Goal: Information Seeking & Learning: Learn about a topic

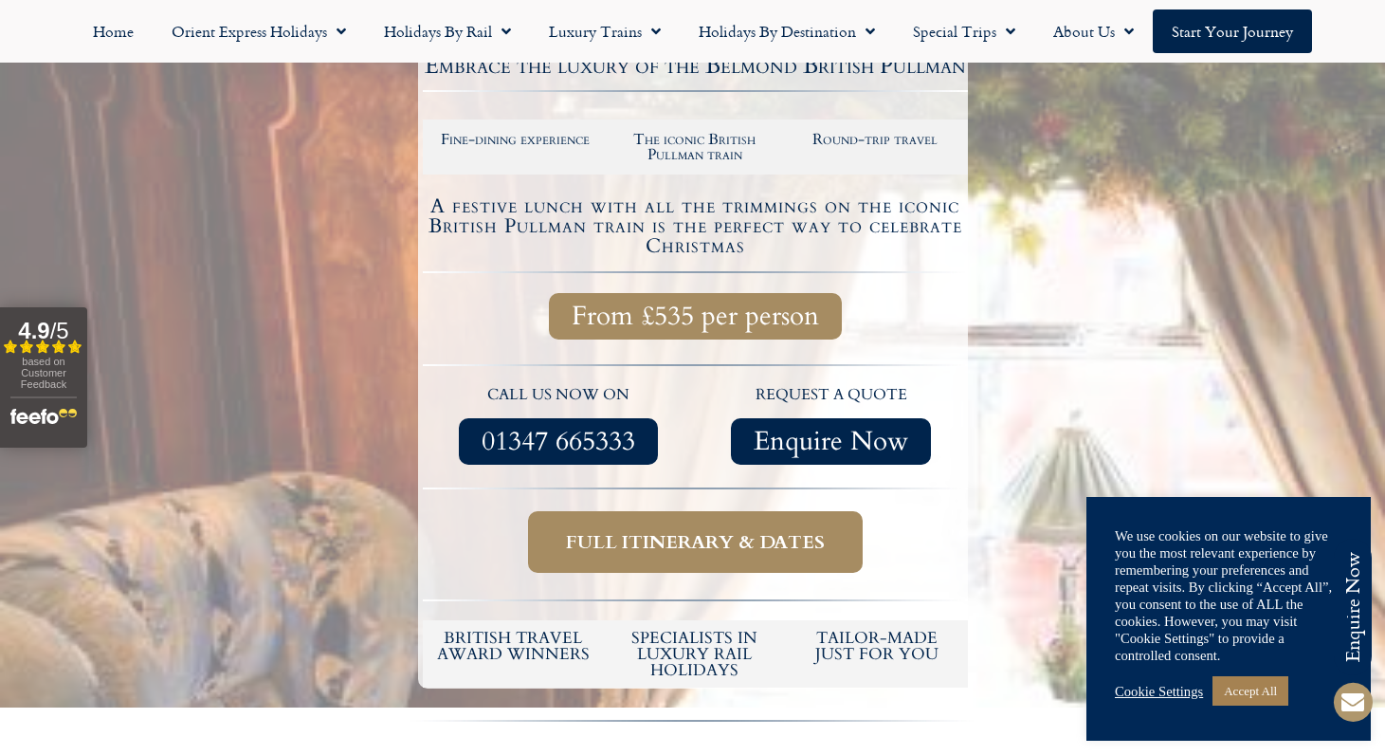
scroll to position [377, 0]
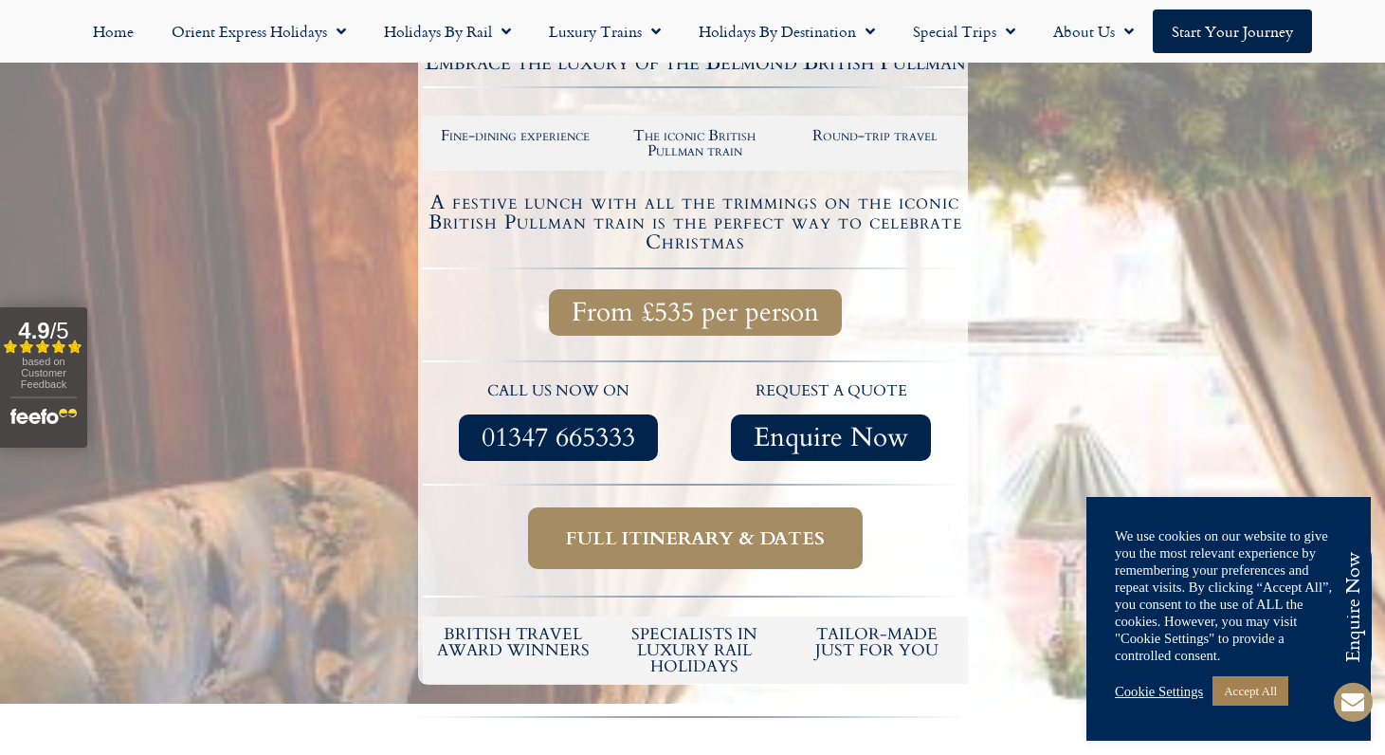
click at [756, 520] on link "Full itinerary & dates" at bounding box center [695, 538] width 335 height 62
click at [1264, 686] on link "Accept All" at bounding box center [1251, 690] width 76 height 29
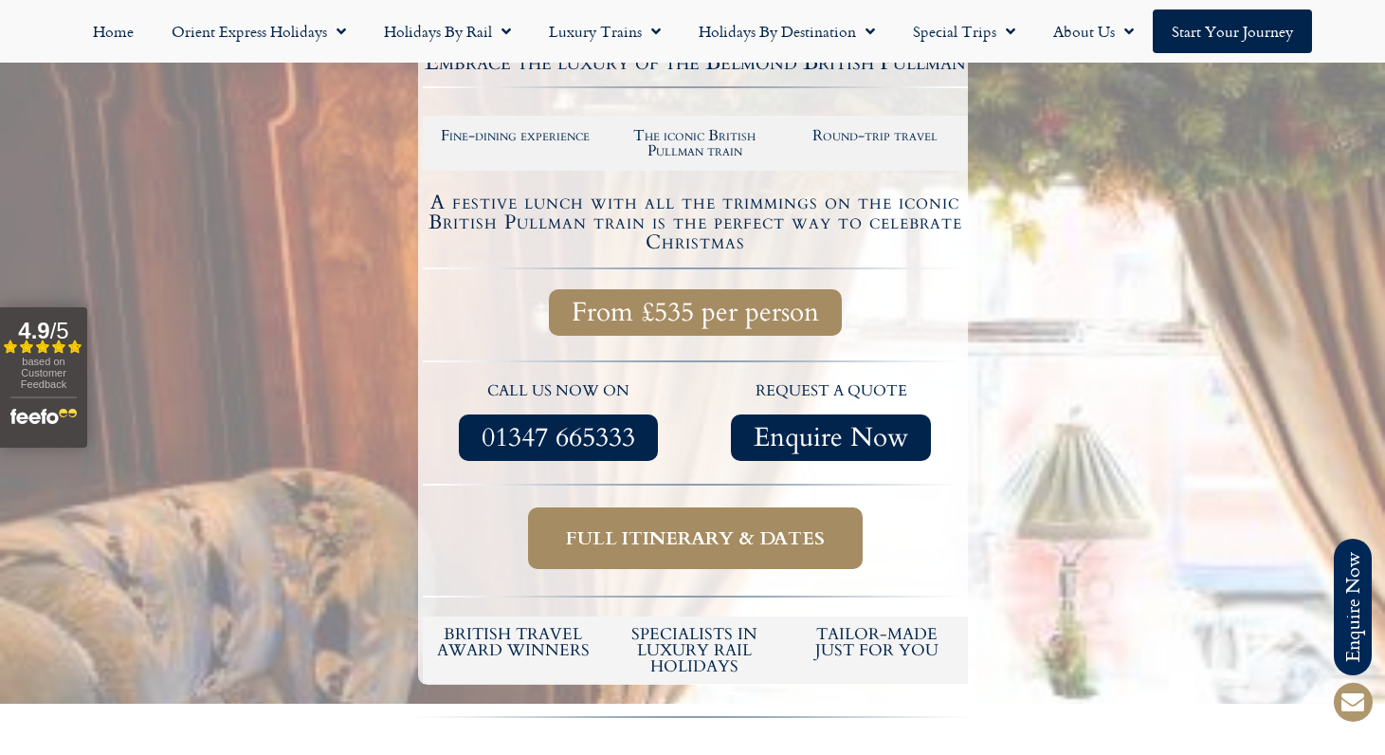
click at [648, 545] on span "Full itinerary & dates" at bounding box center [695, 538] width 259 height 24
click at [764, 526] on span "Full itinerary & dates" at bounding box center [695, 538] width 259 height 24
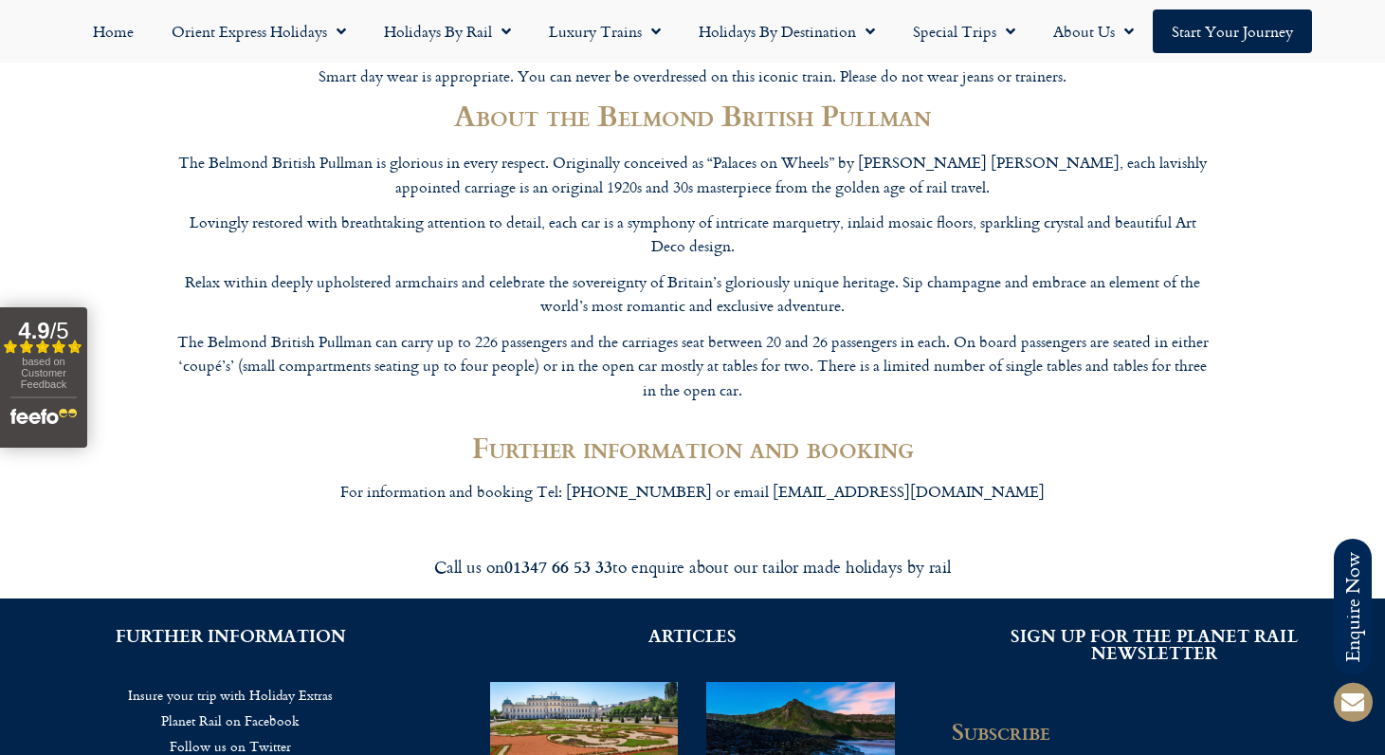
scroll to position [2658, 0]
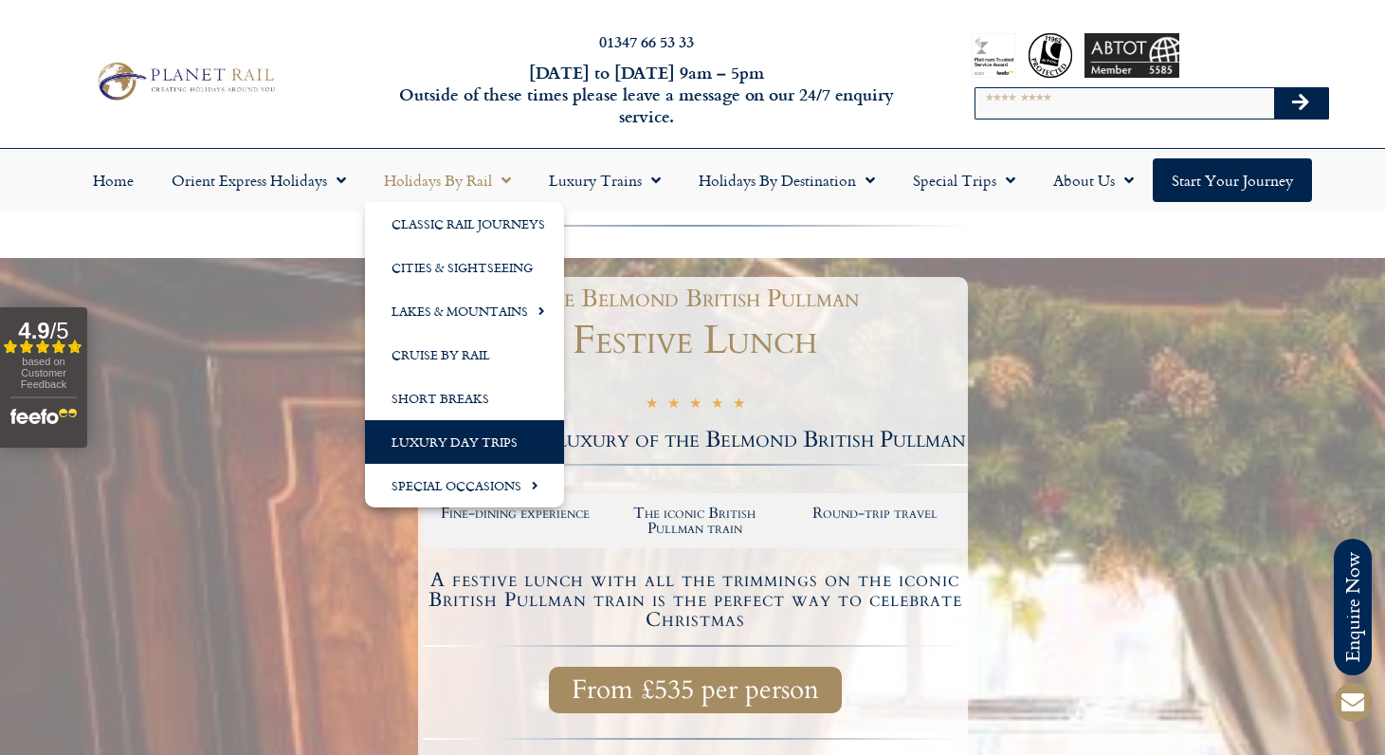
click at [458, 435] on link "Luxury Day Trips" at bounding box center [464, 442] width 199 height 44
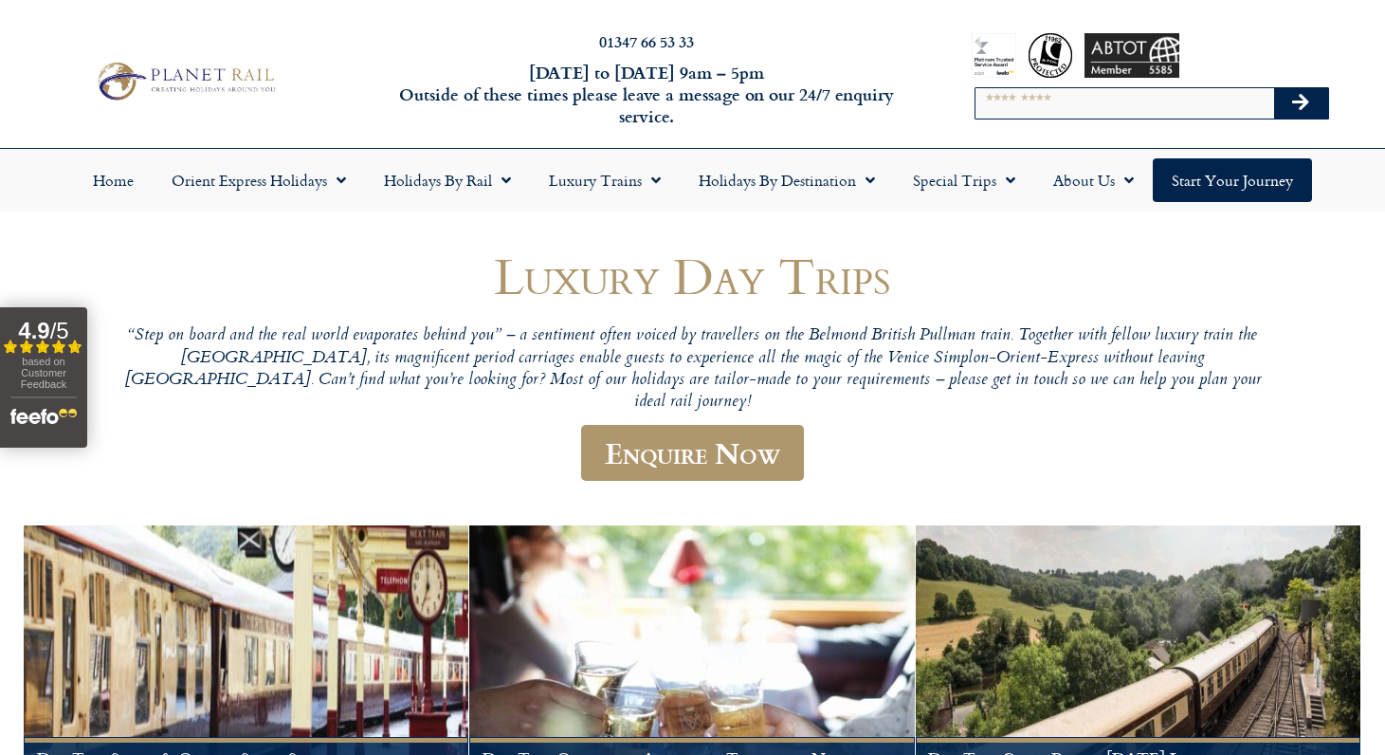
scroll to position [360, 0]
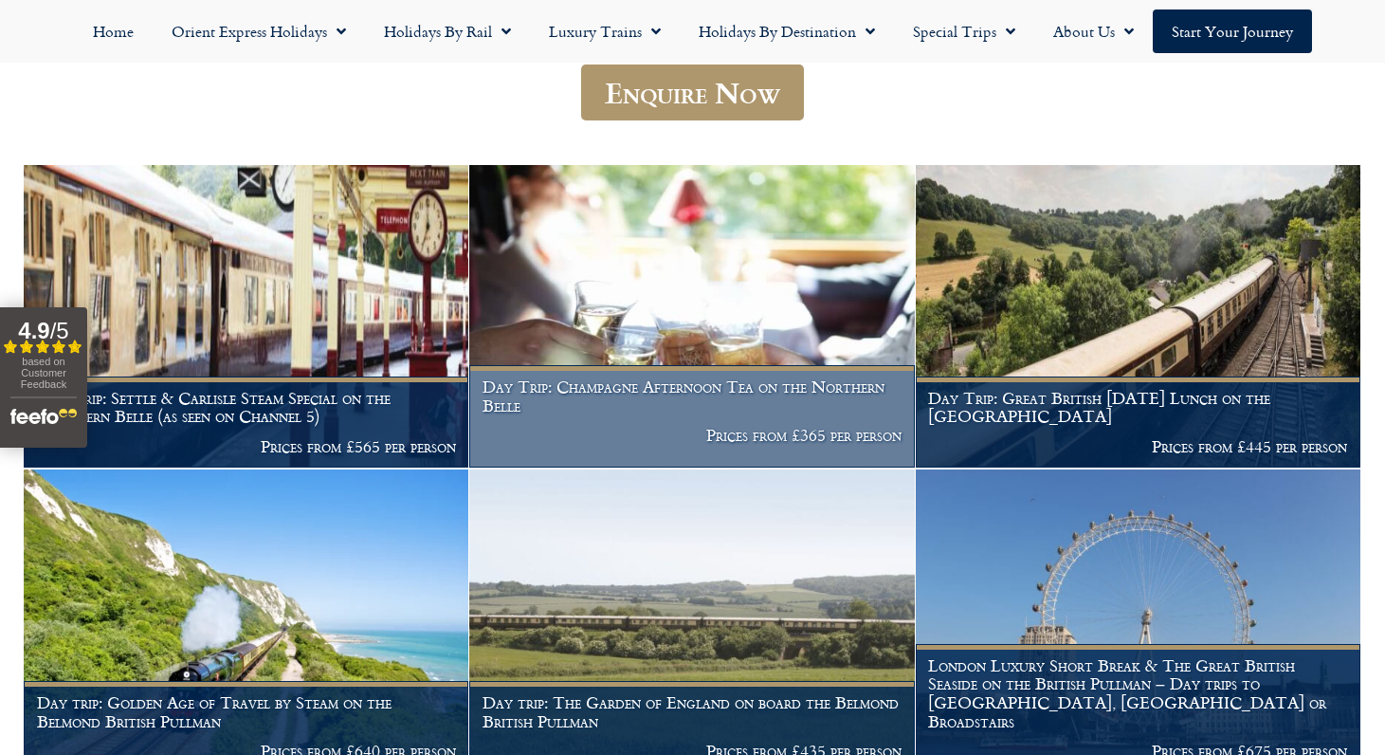
click at [767, 378] on h1 "Day Trip: Champagne Afternoon Tea on the Northern Belle" at bounding box center [692, 395] width 419 height 37
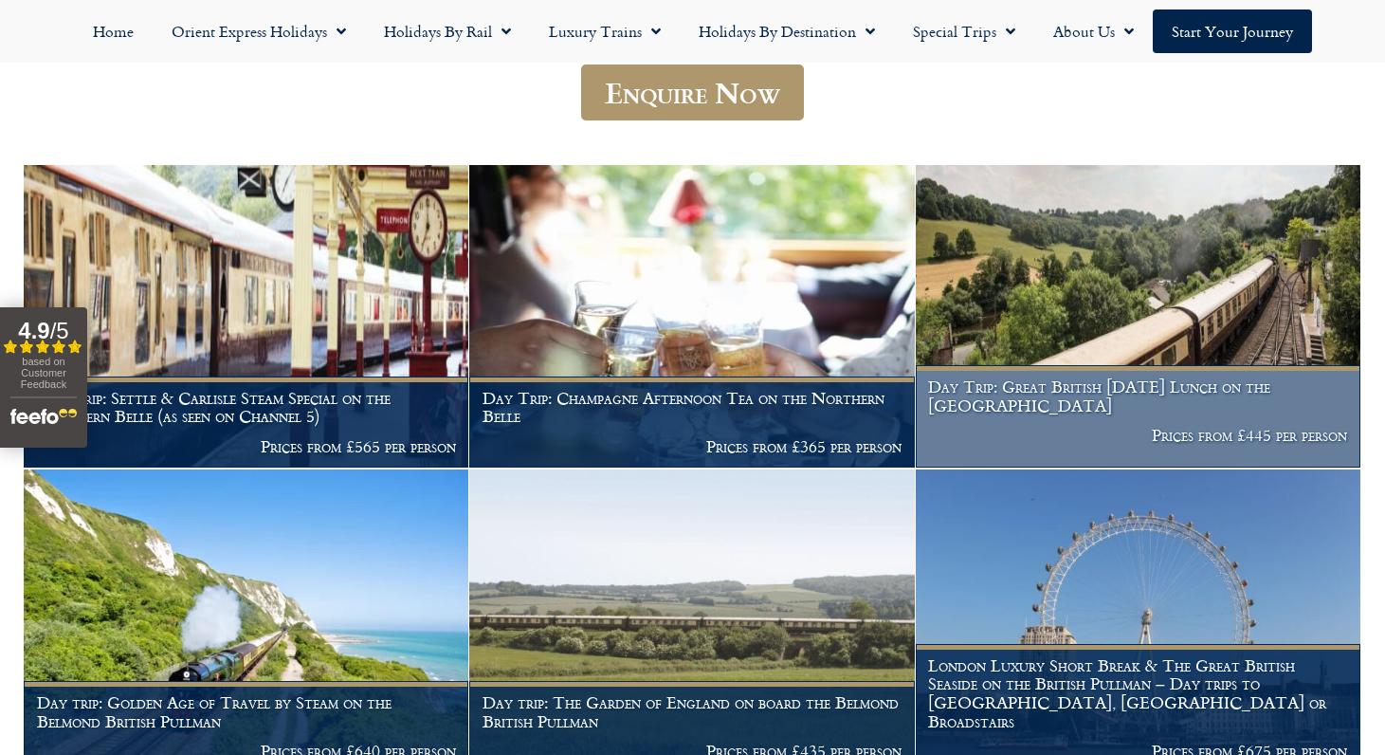
scroll to position [518, 0]
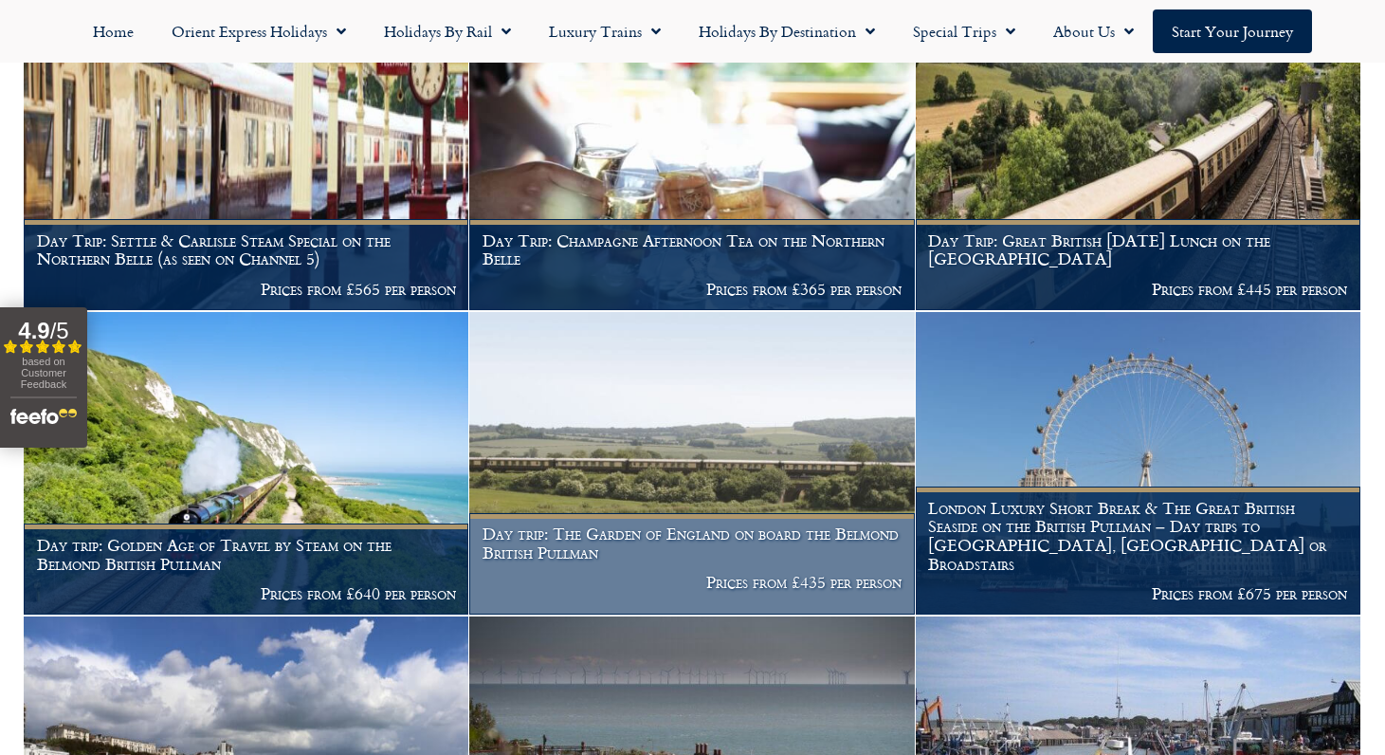
click at [608, 538] on h1 "Day trip: The Garden of England on board the Belmond British Pullman" at bounding box center [692, 542] width 419 height 37
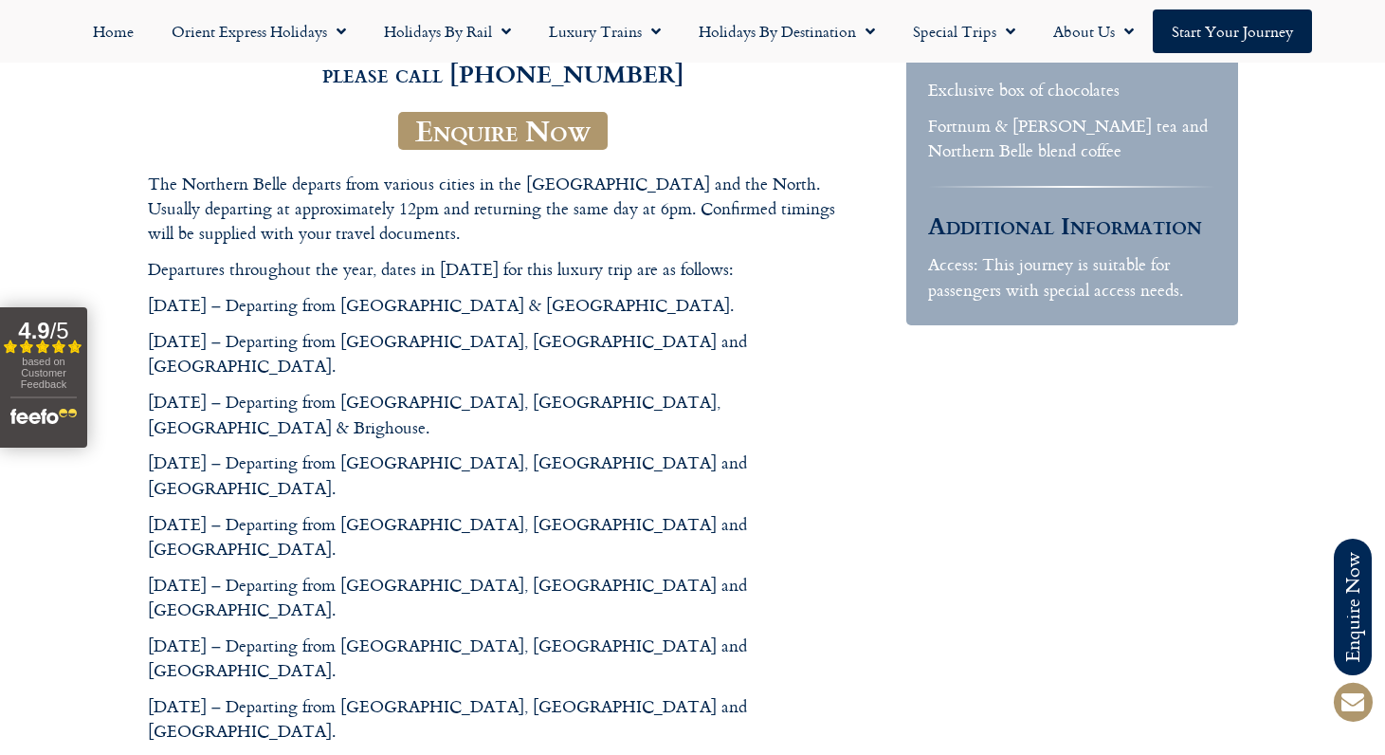
scroll to position [886, 0]
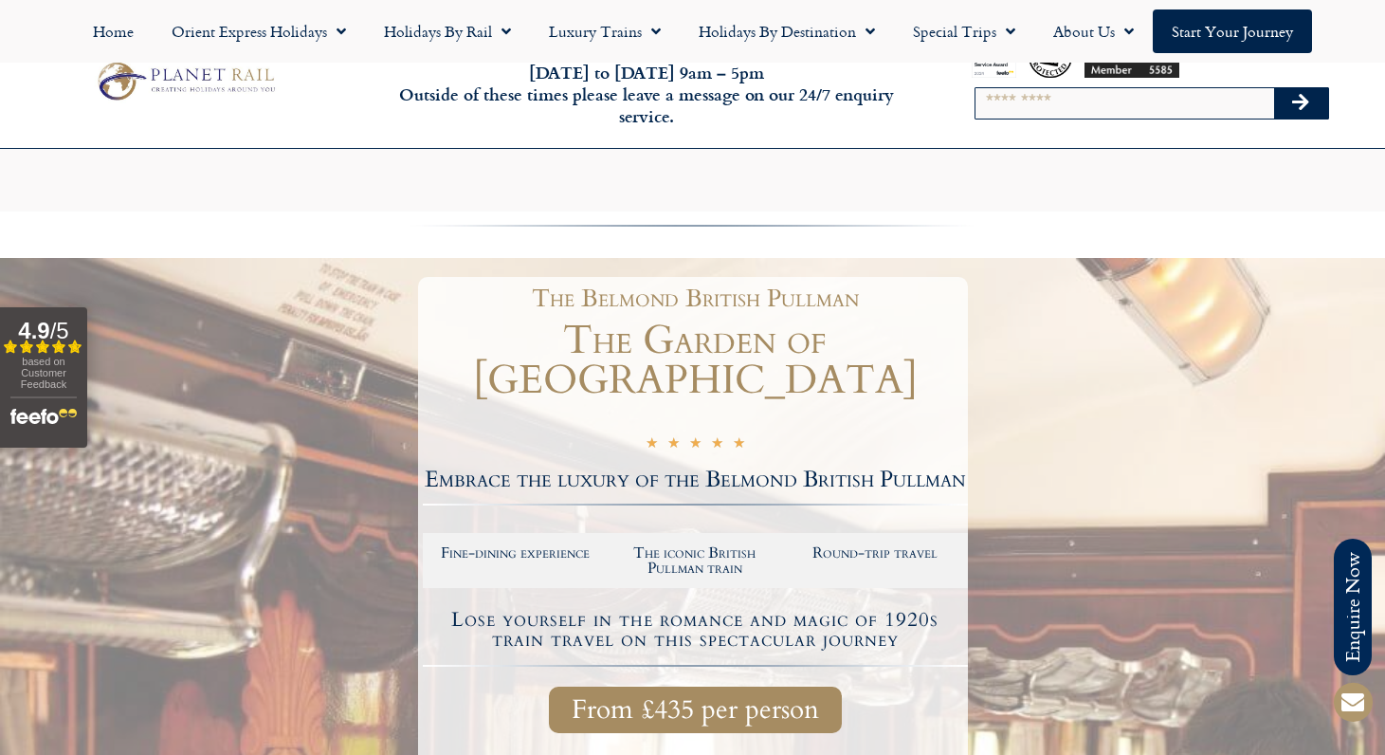
scroll to position [638, 0]
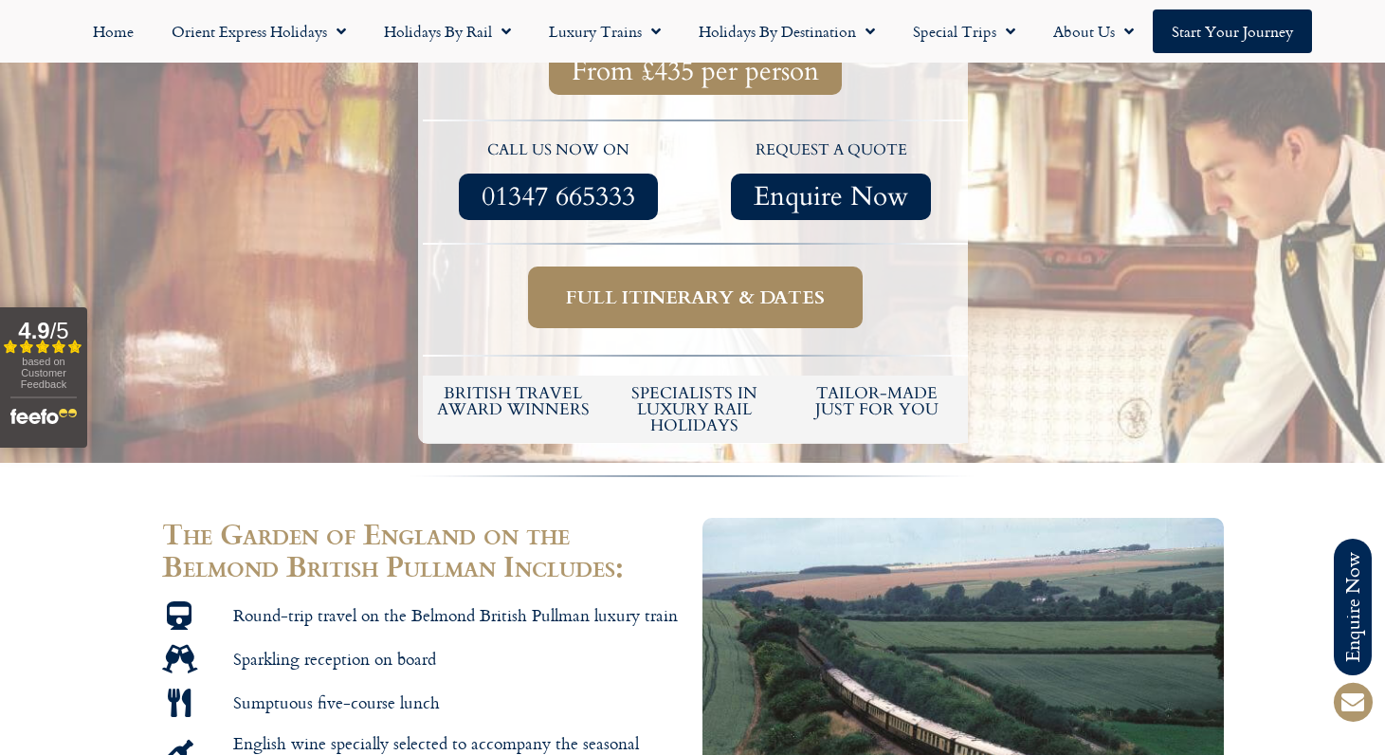
click at [683, 285] on span "Full itinerary & dates" at bounding box center [695, 297] width 259 height 24
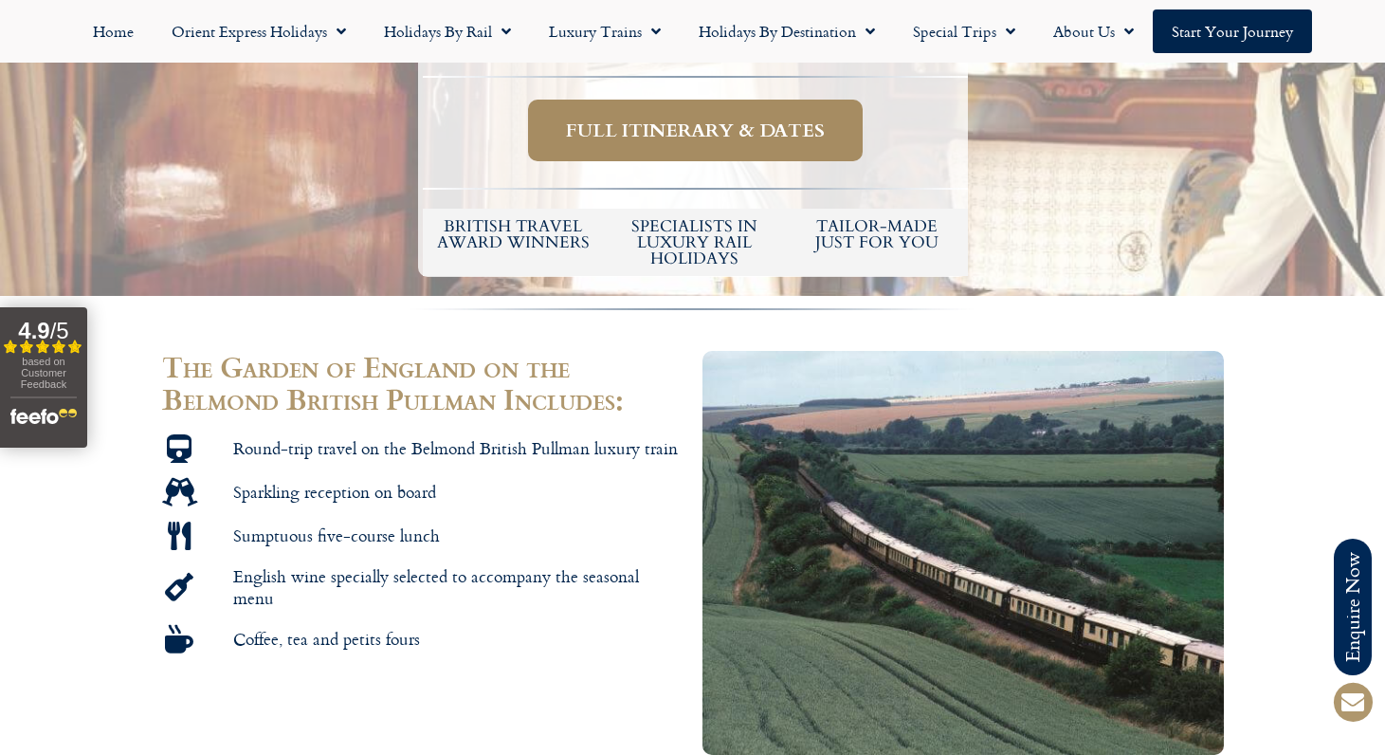
scroll to position [1195, 0]
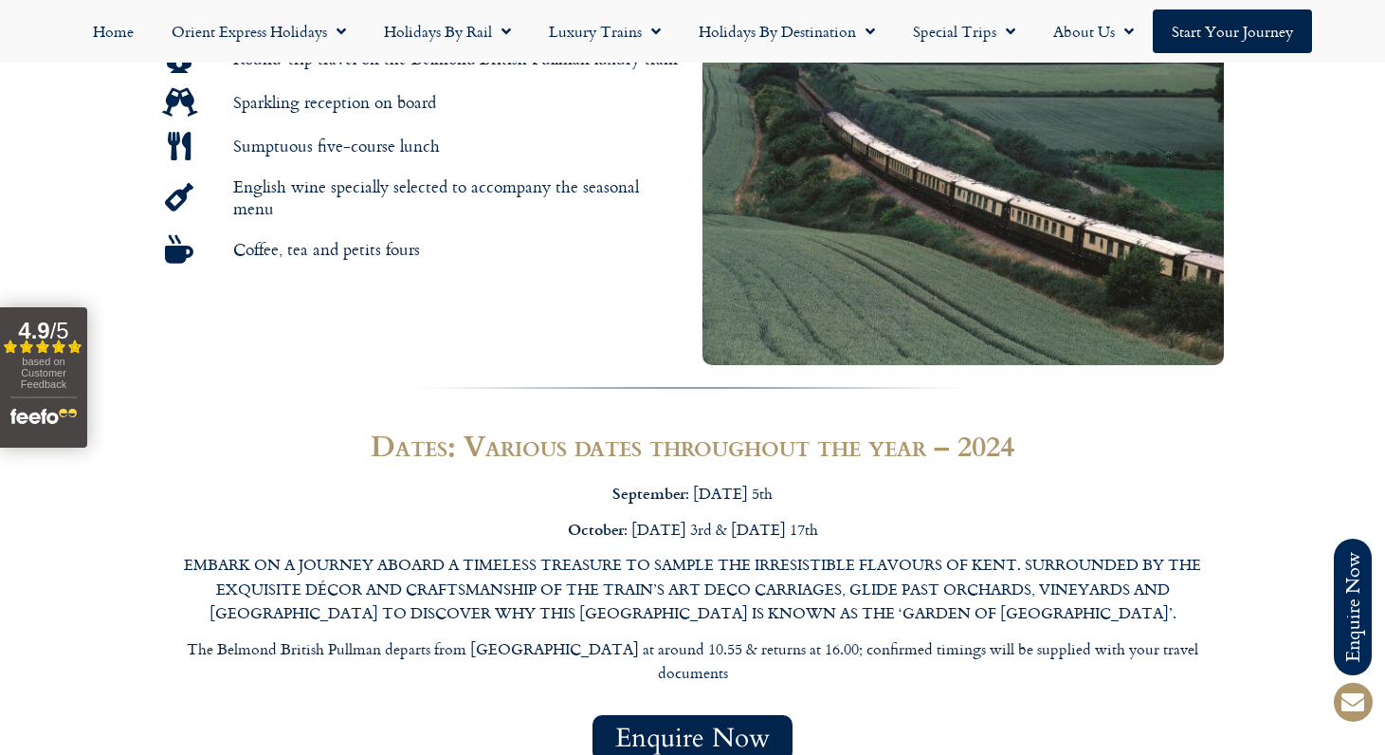
scroll to position [638, 0]
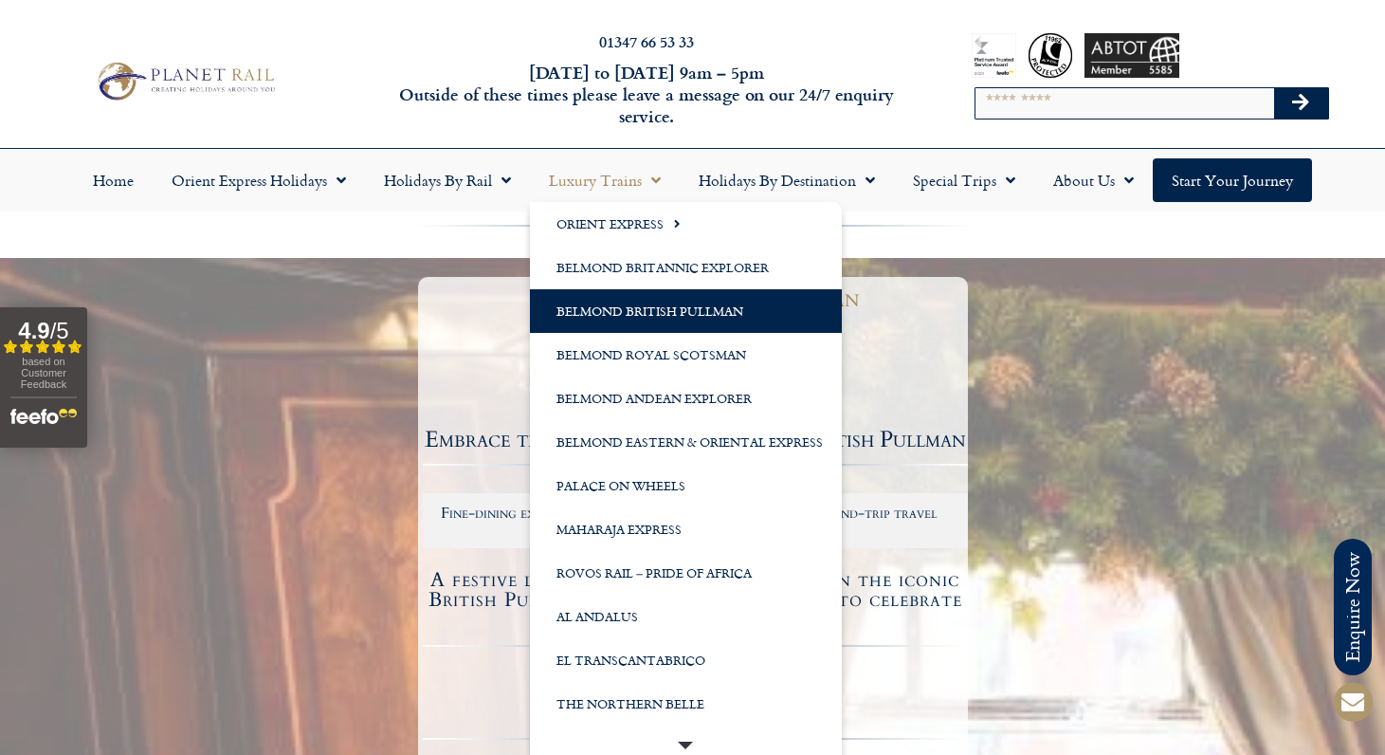
click at [631, 310] on link "Belmond British Pullman" at bounding box center [686, 311] width 312 height 44
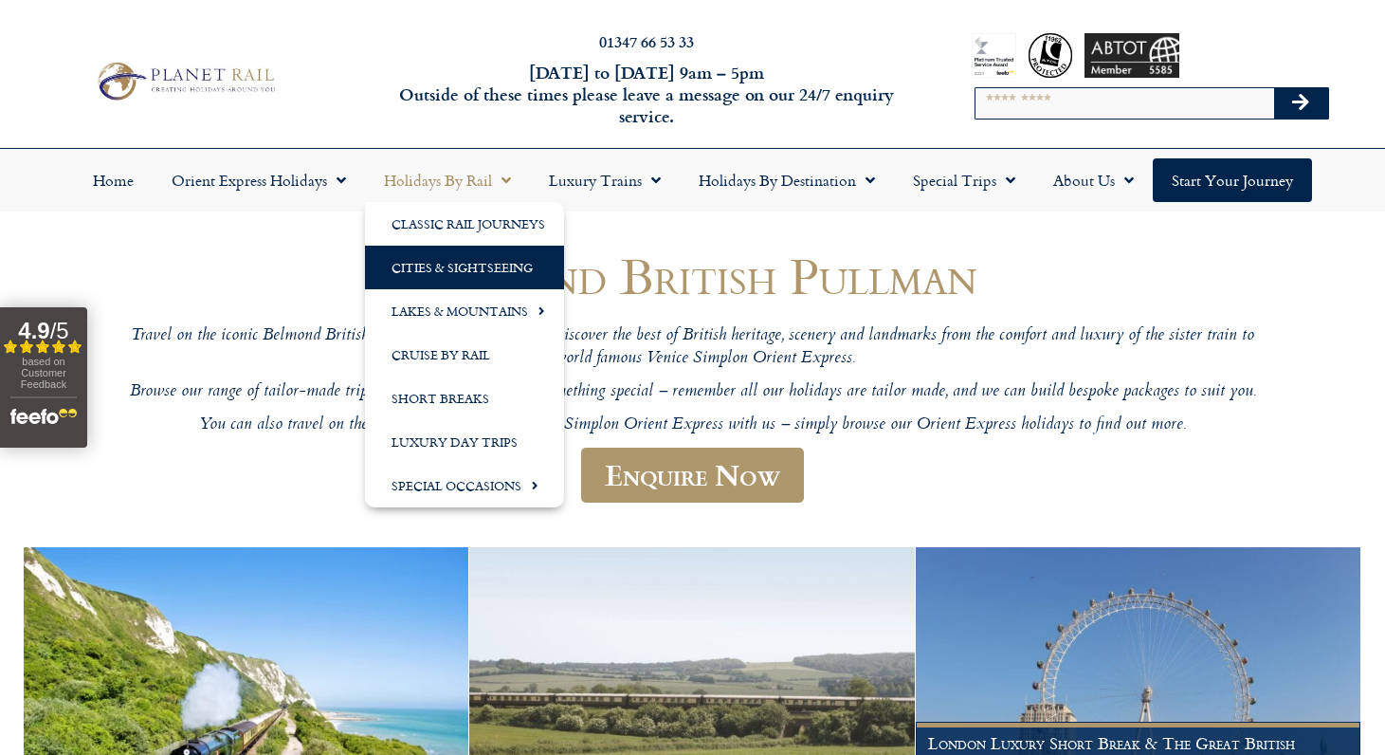
click at [411, 265] on link "Cities & Sightseeing" at bounding box center [464, 268] width 199 height 44
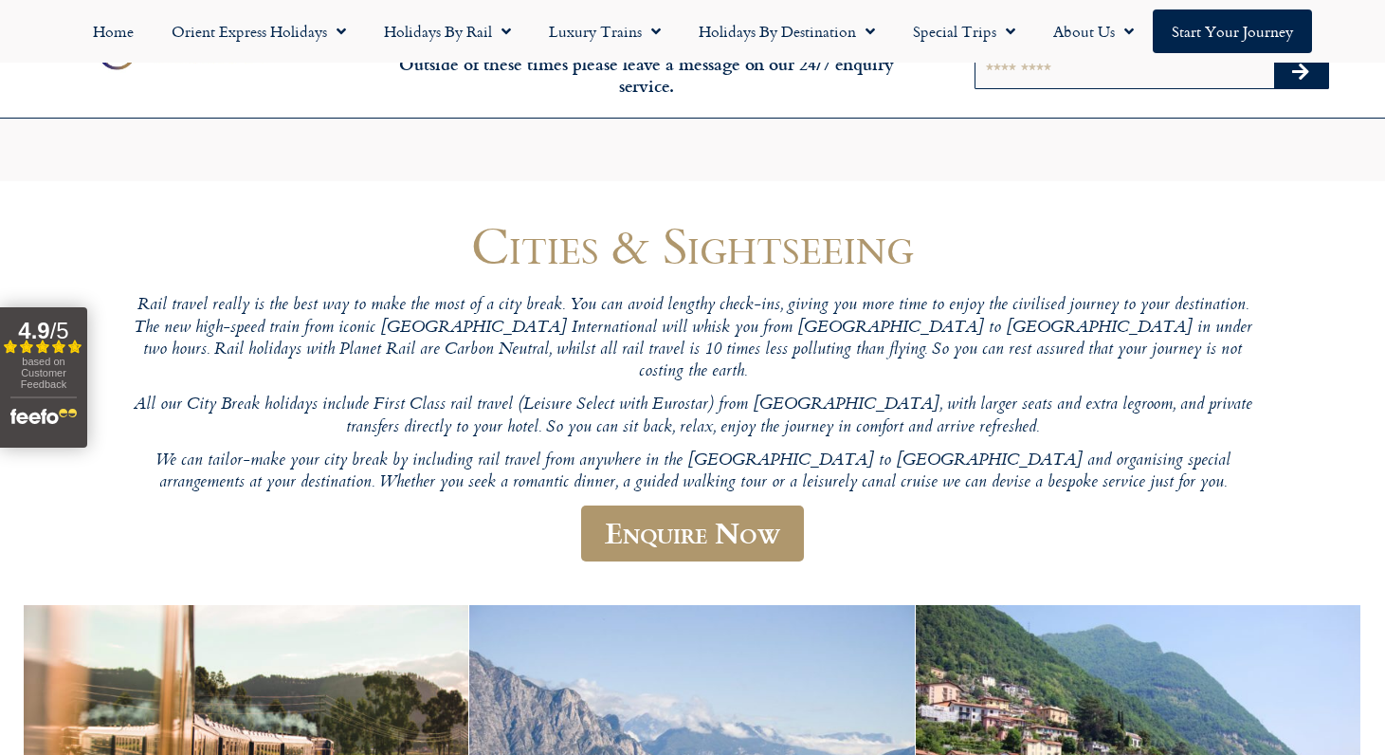
scroll to position [218, 0]
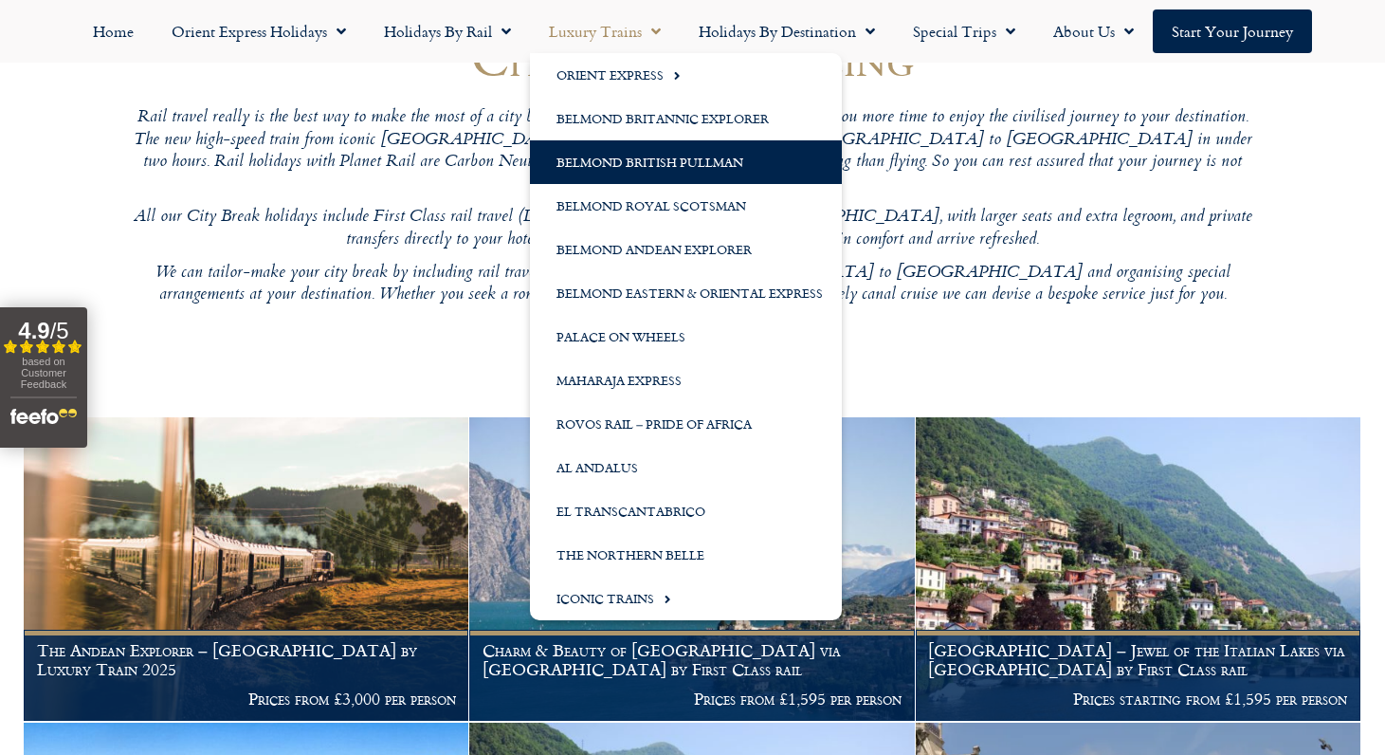
click at [658, 157] on link "Belmond British Pullman" at bounding box center [686, 162] width 312 height 44
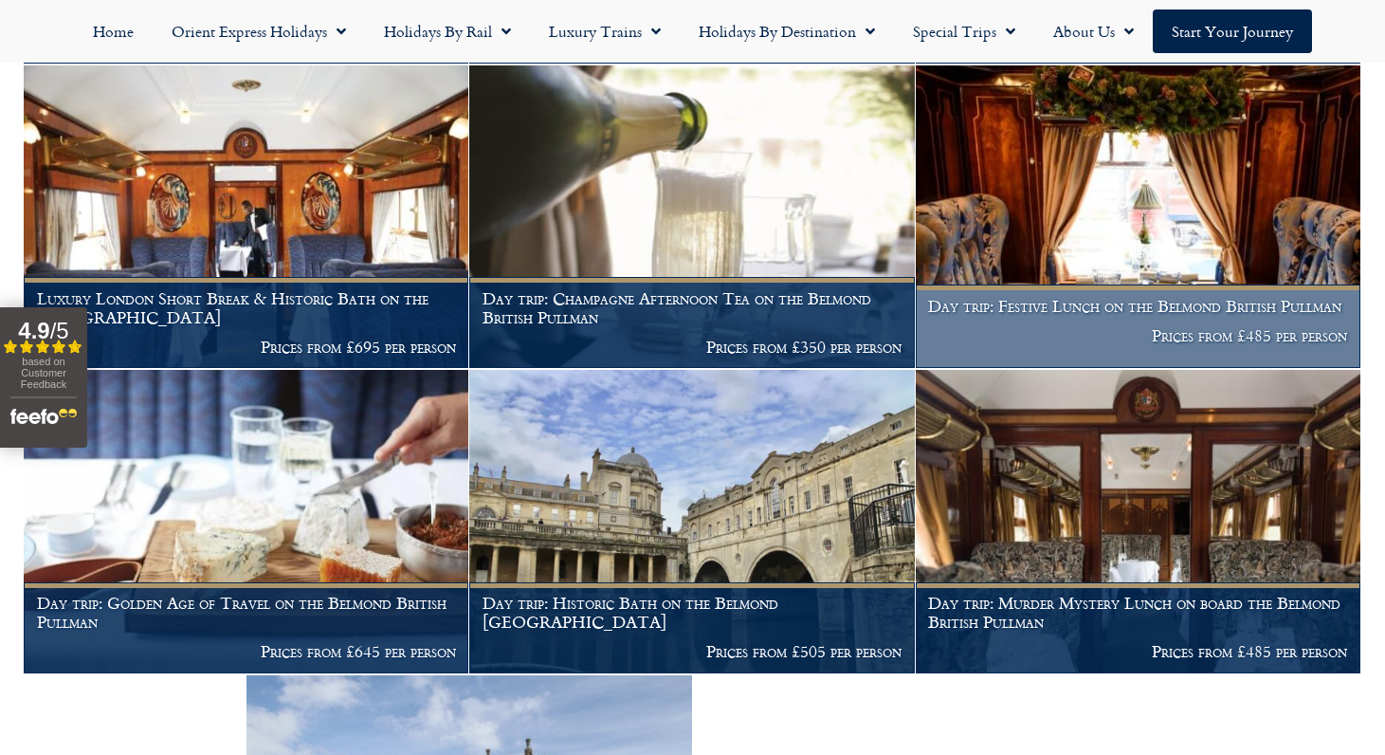
scroll to position [1241, 0]
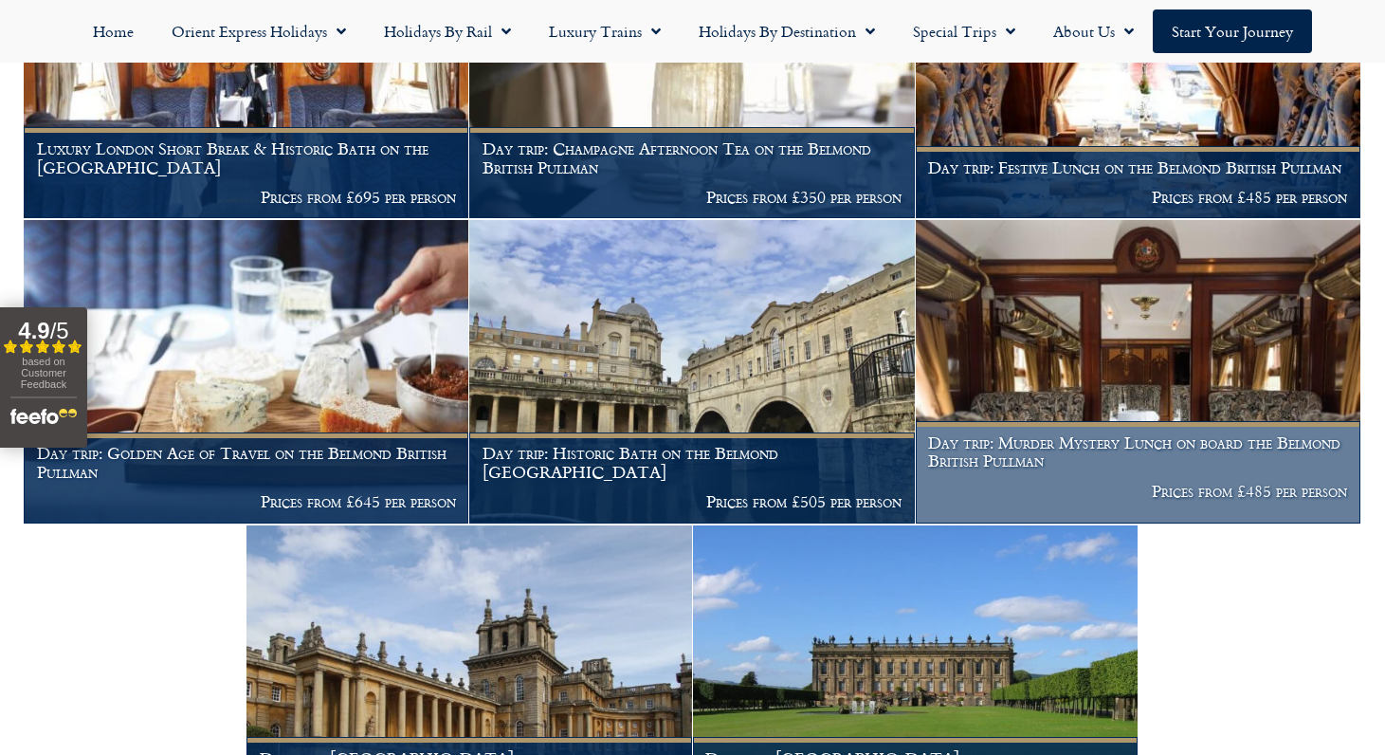
click at [1207, 470] on h1 "Day trip: Murder Mystery Lunch on board the Belmond British Pullman" at bounding box center [1137, 451] width 419 height 37
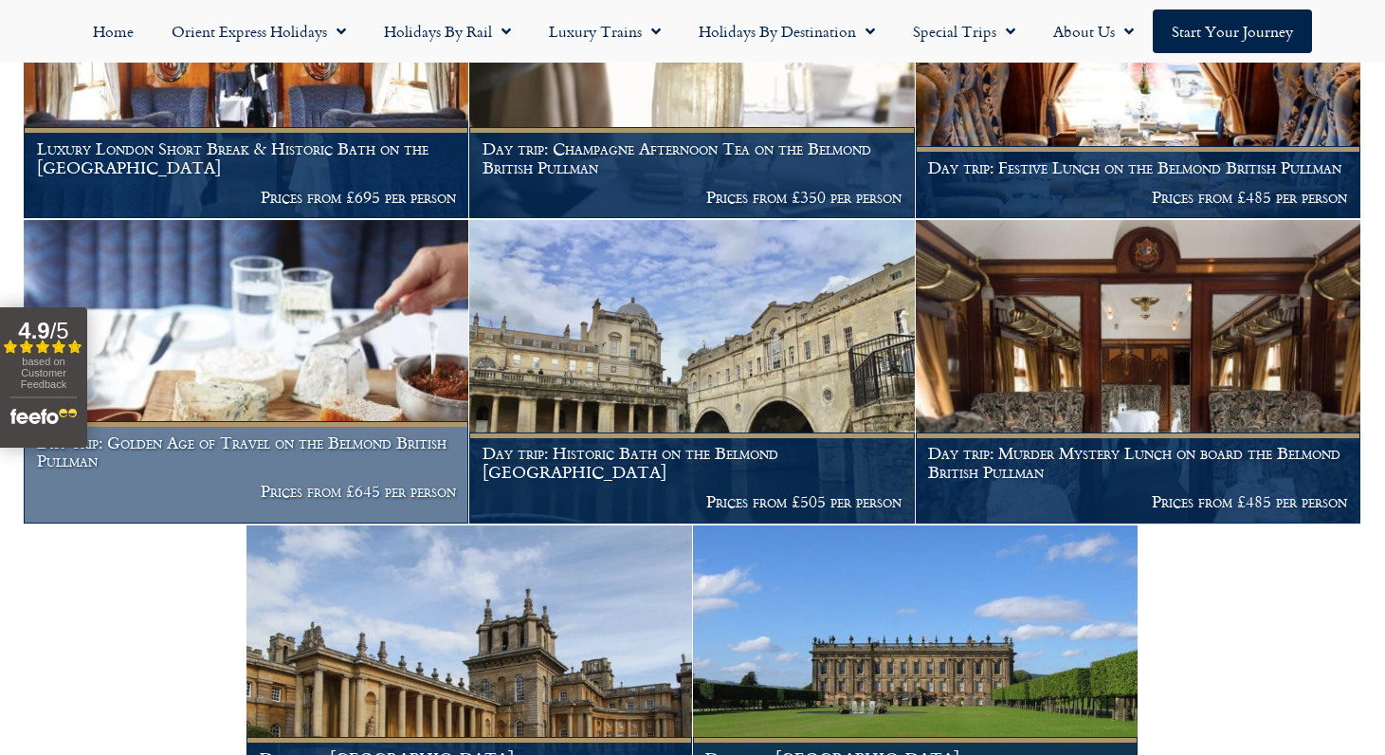
scroll to position [1380, 0]
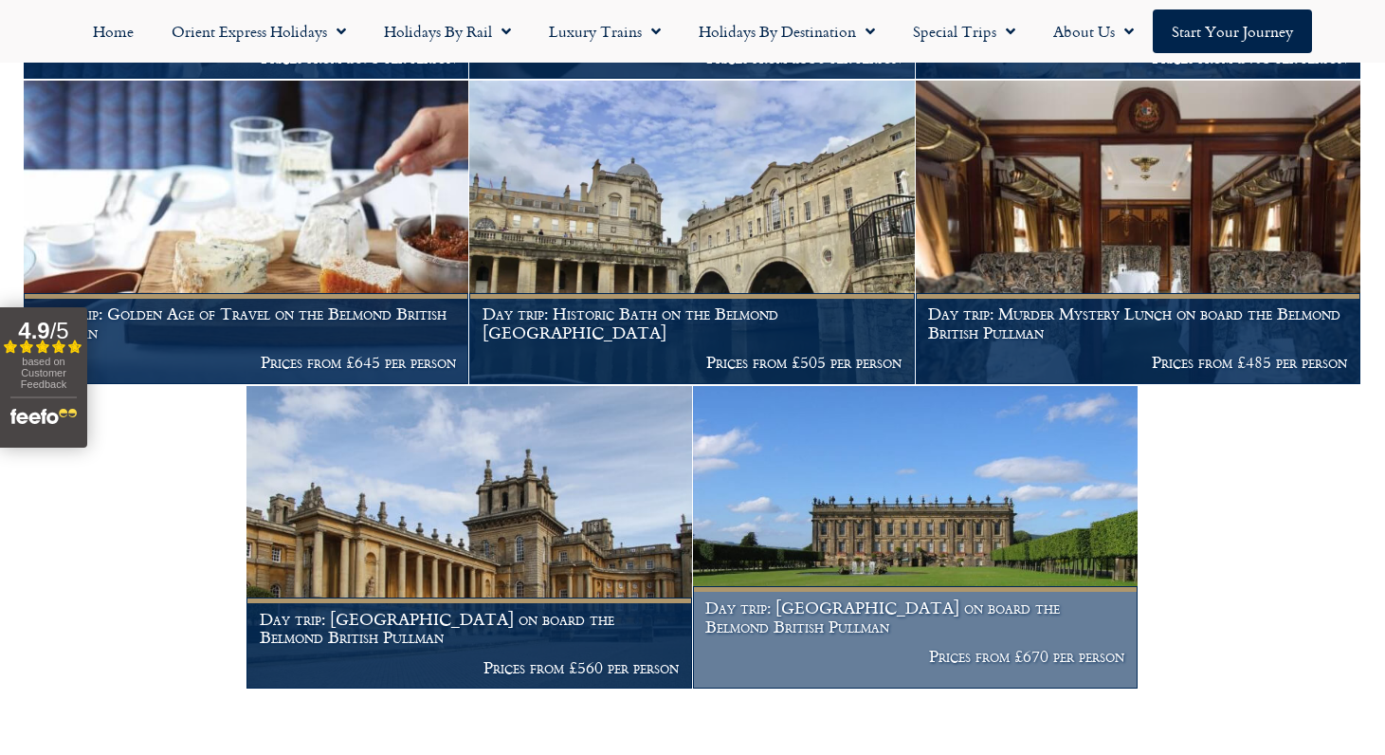
click at [955, 619] on h1 "Day trip: Chatsworth House on board the Belmond British Pullman" at bounding box center [914, 616] width 419 height 37
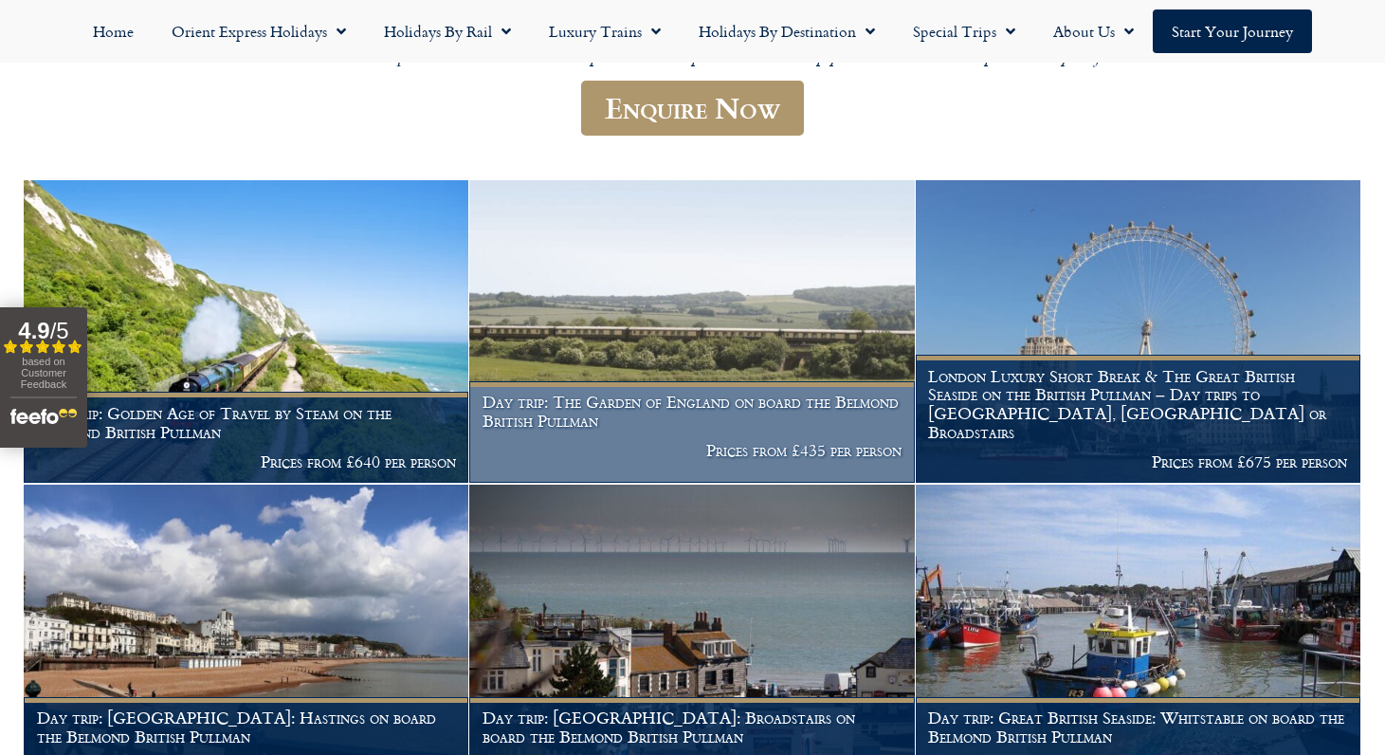
scroll to position [0, 0]
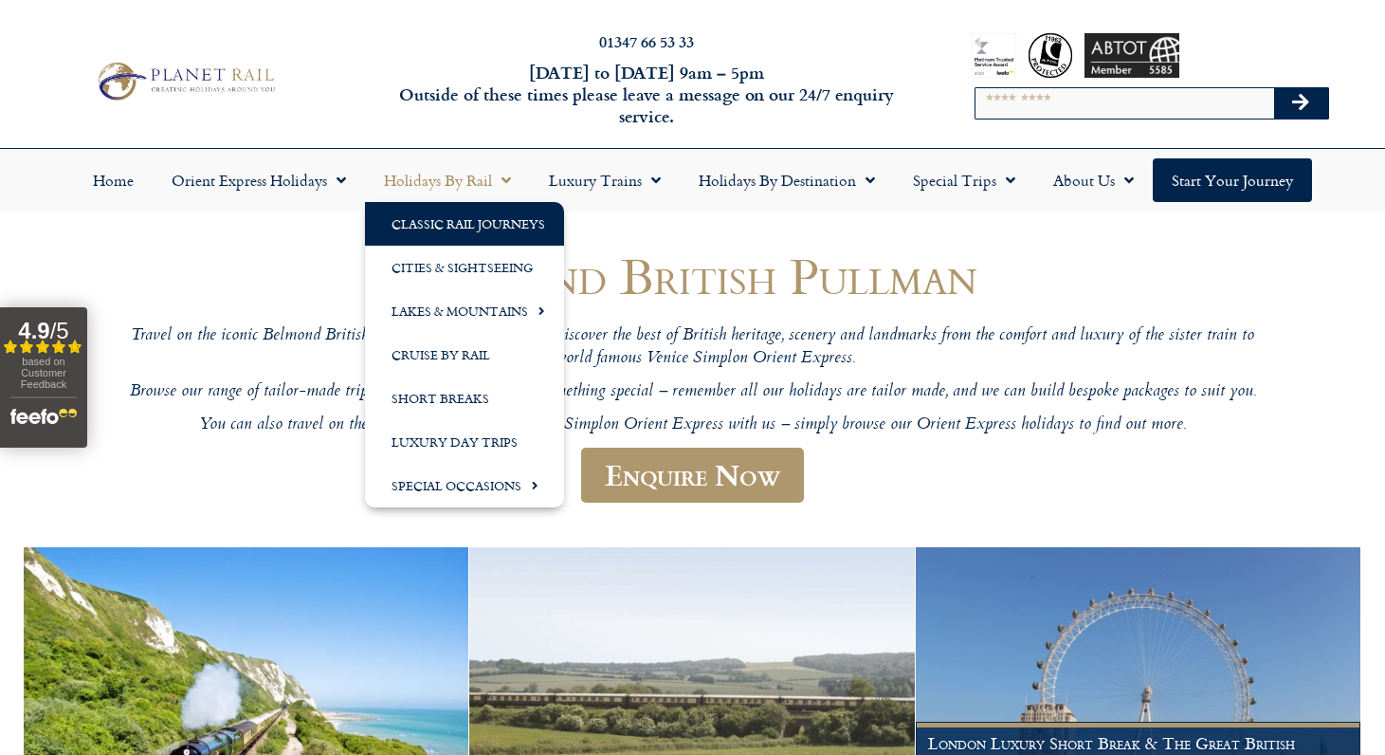
click at [466, 225] on link "Classic Rail Journeys" at bounding box center [464, 224] width 199 height 44
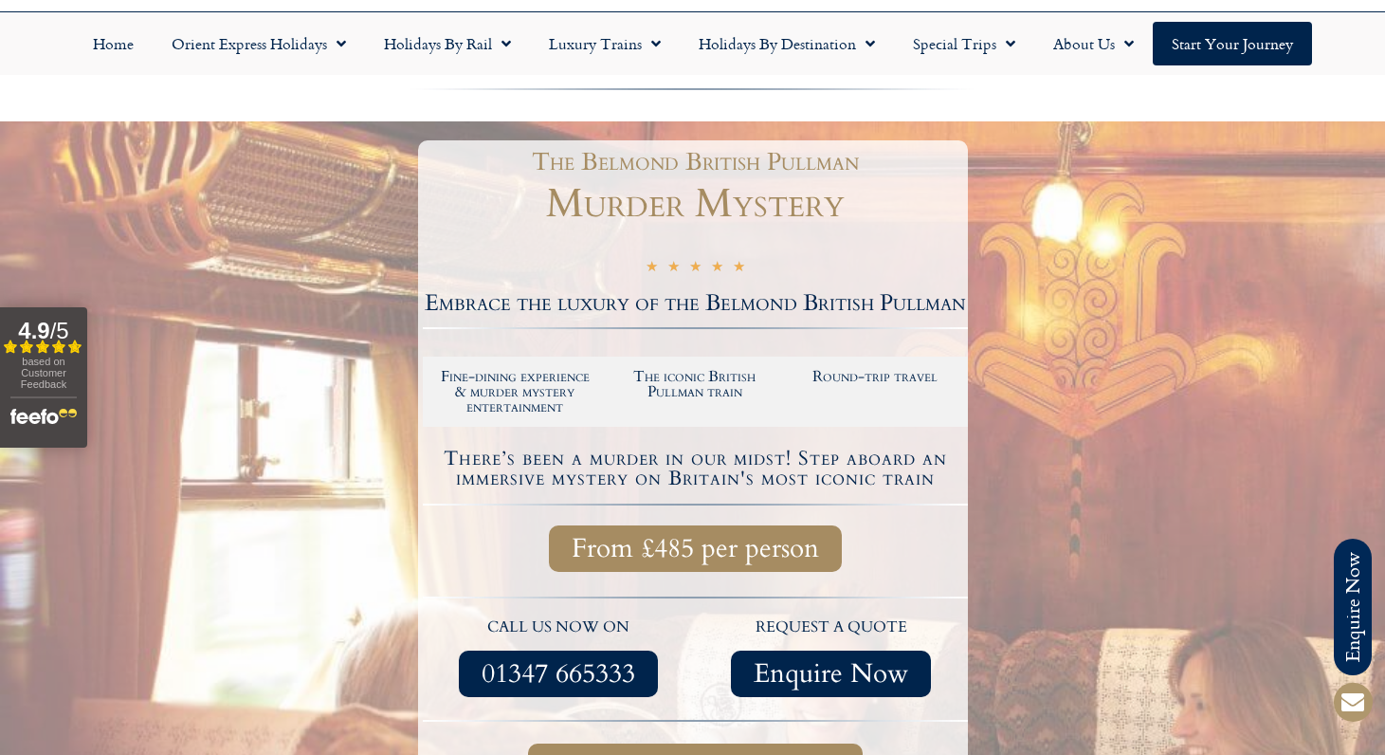
scroll to position [483, 0]
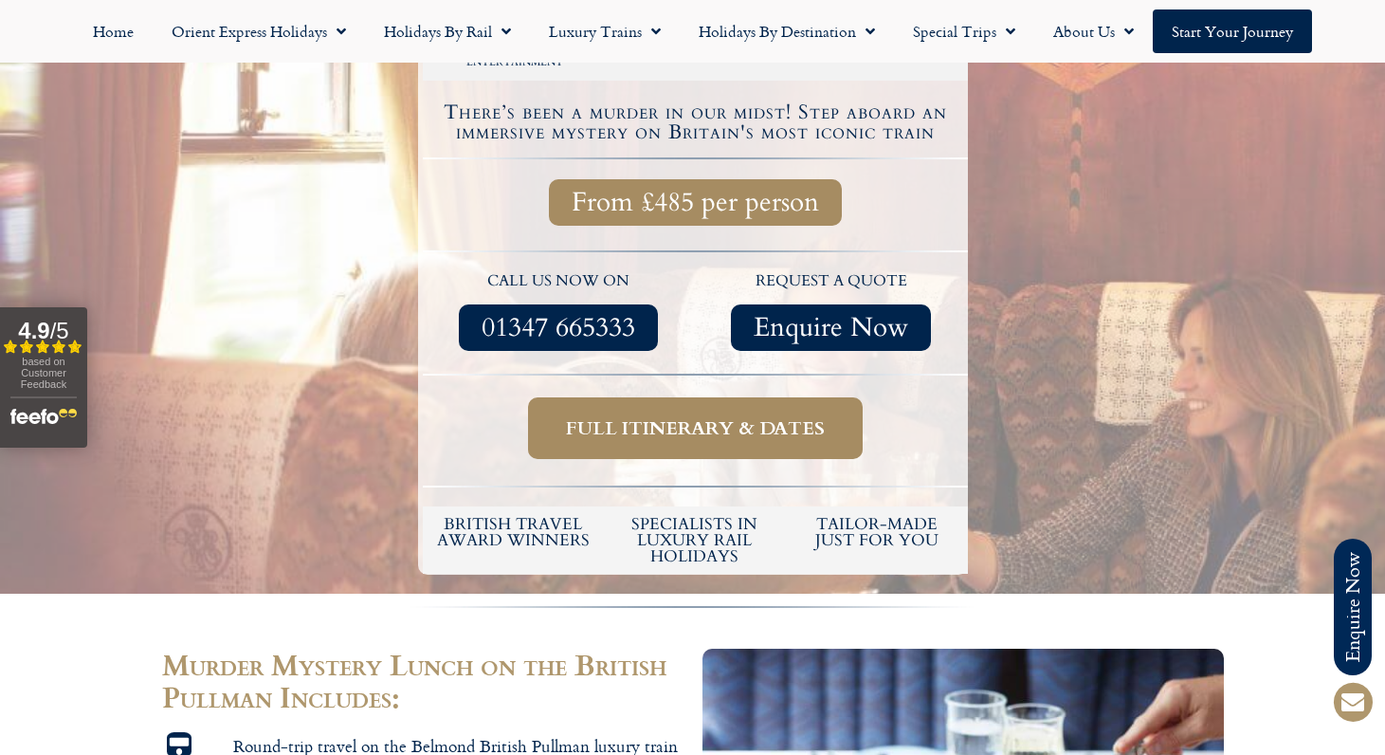
click at [816, 437] on span "Full itinerary & dates" at bounding box center [695, 428] width 259 height 24
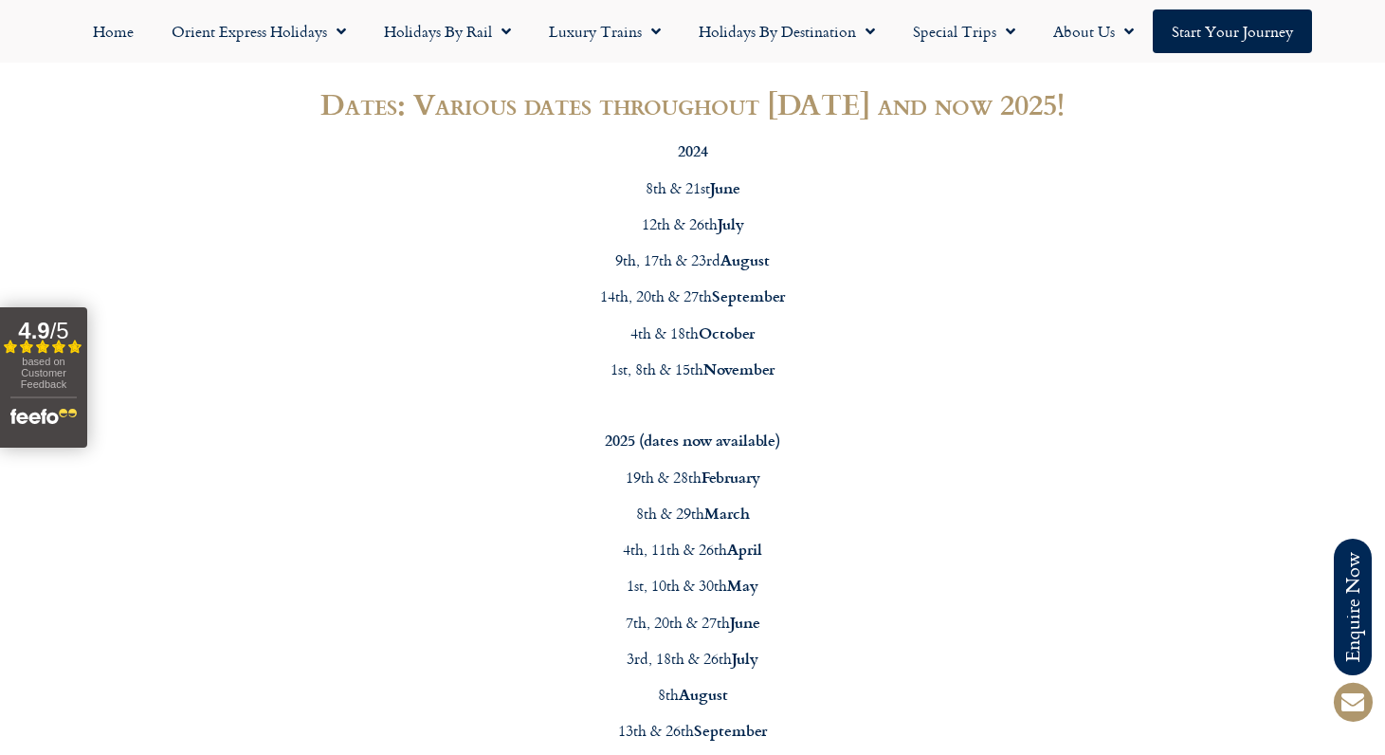
scroll to position [1638, 0]
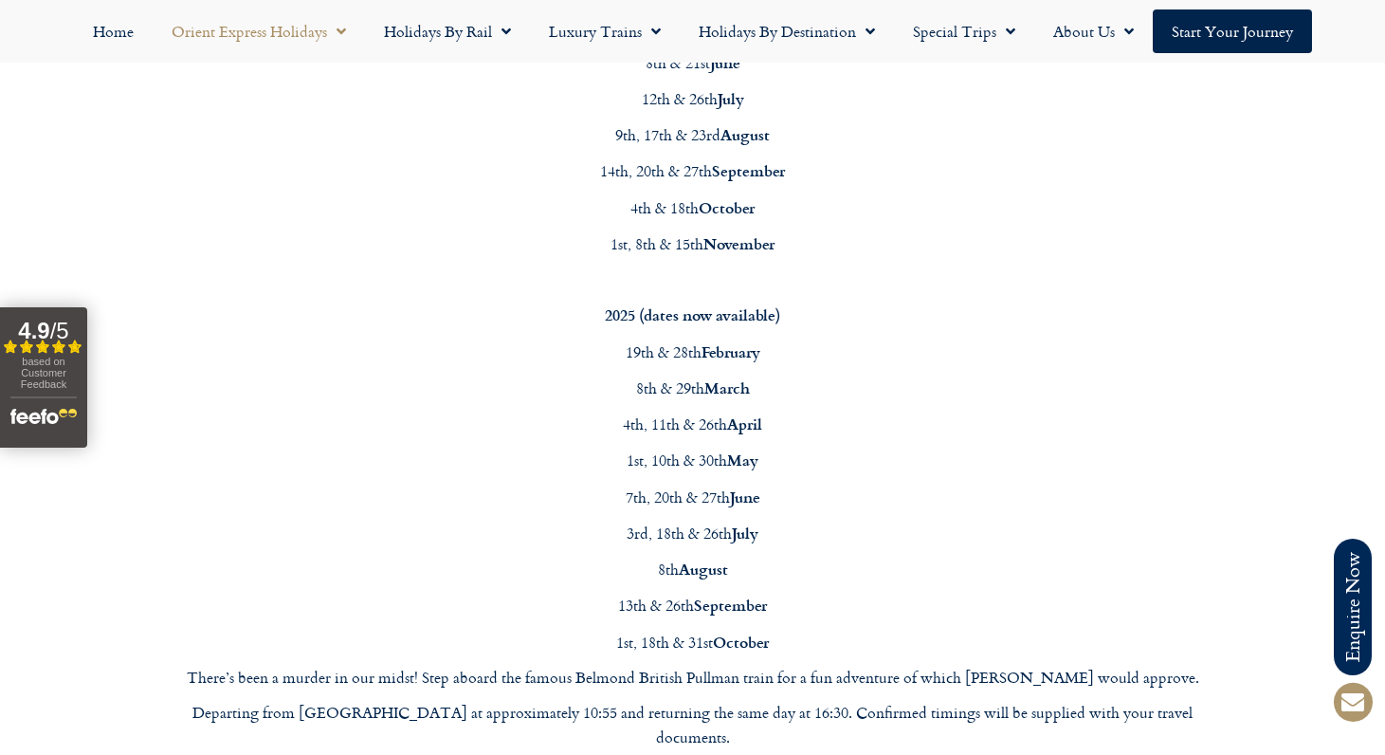
scroll to position [483, 0]
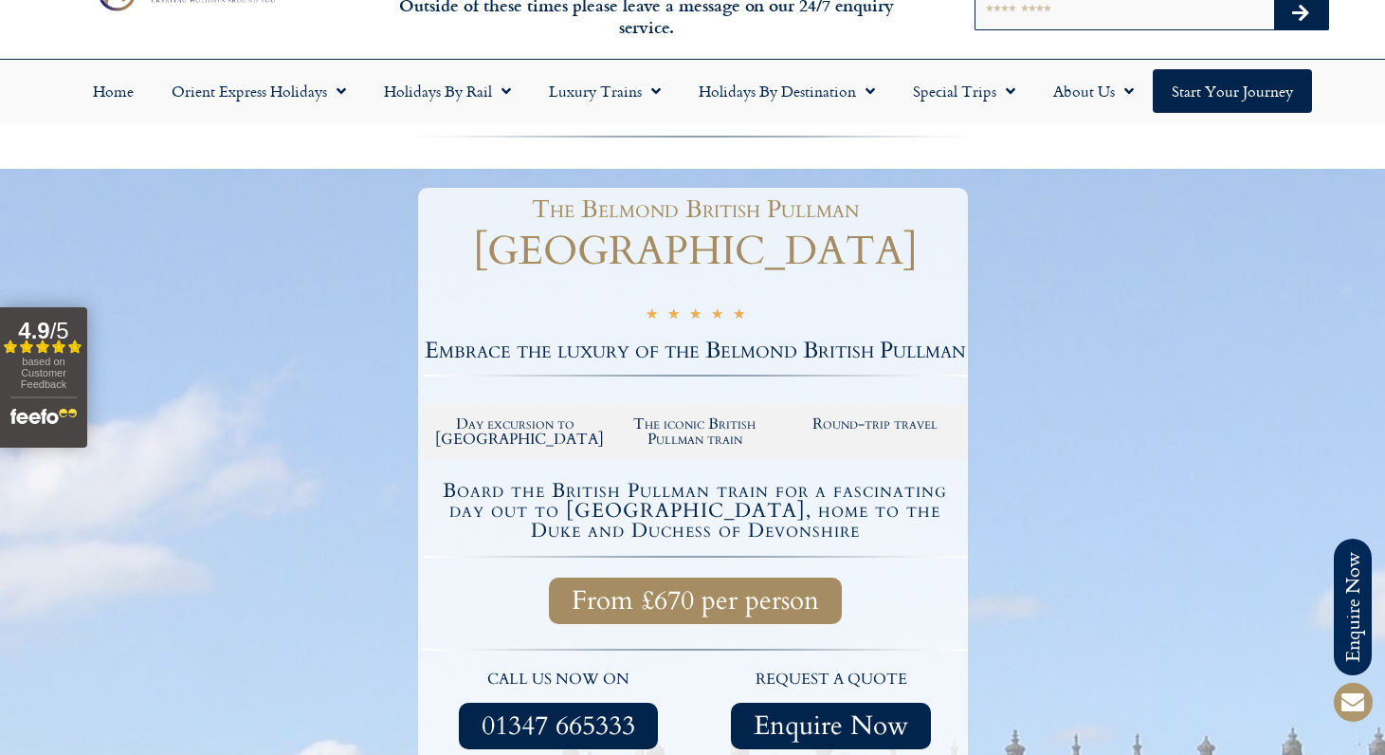
scroll to position [429, 0]
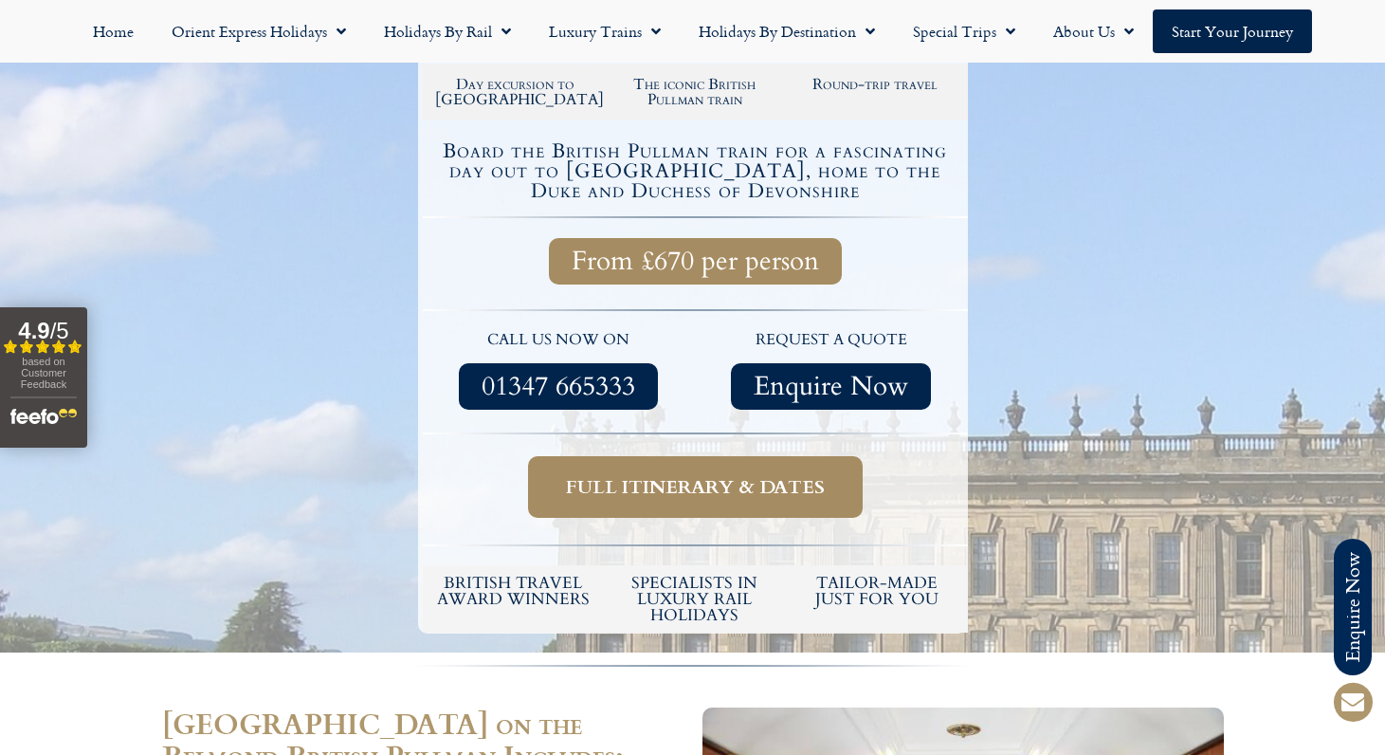
click at [758, 499] on link "Full itinerary & dates" at bounding box center [695, 487] width 335 height 62
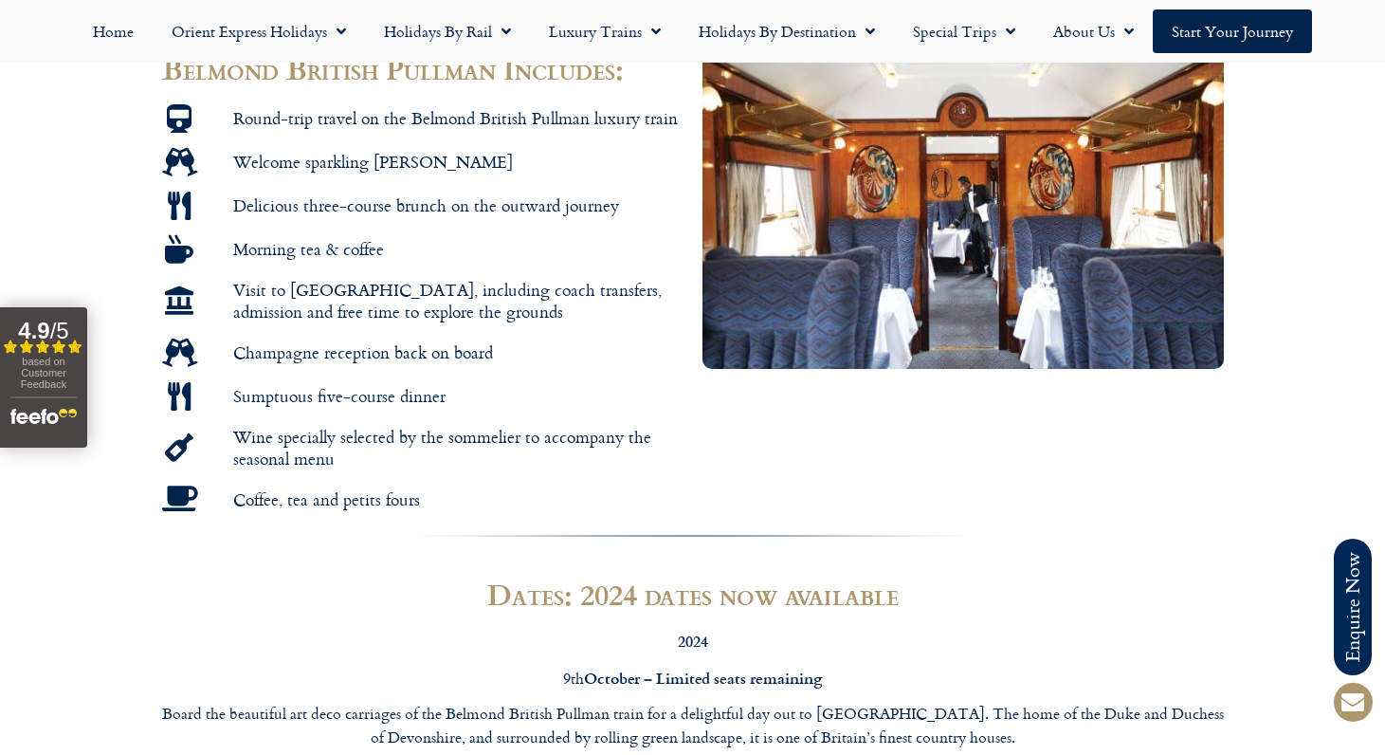
scroll to position [1221, 0]
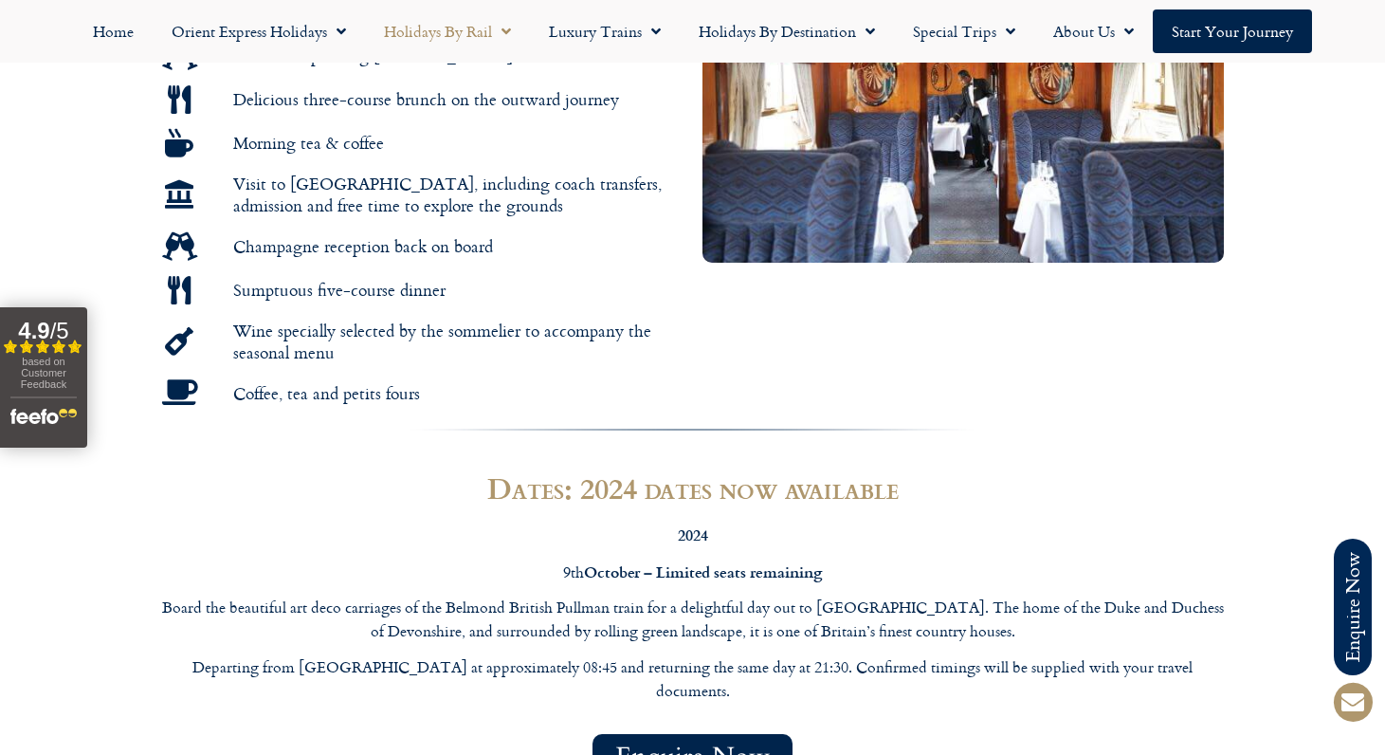
scroll to position [429, 0]
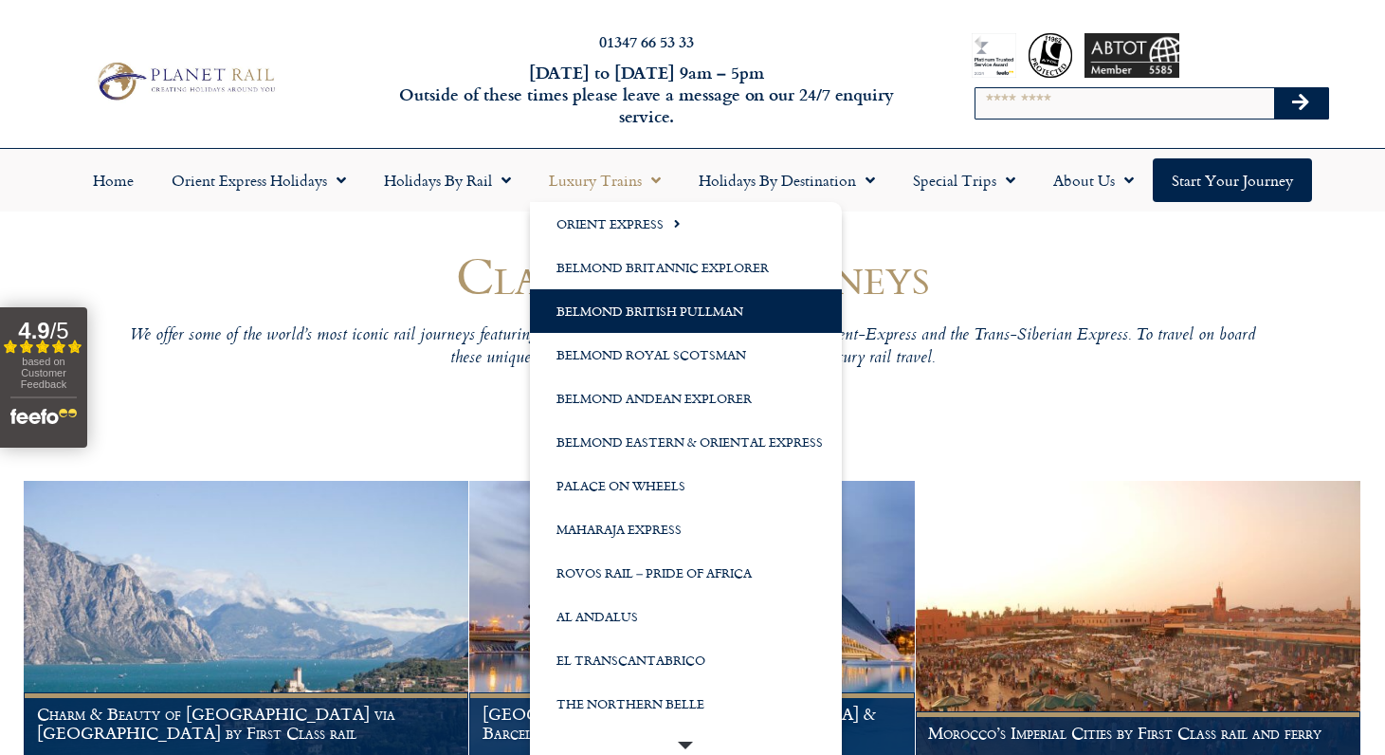
click at [619, 309] on link "Belmond British Pullman" at bounding box center [686, 311] width 312 height 44
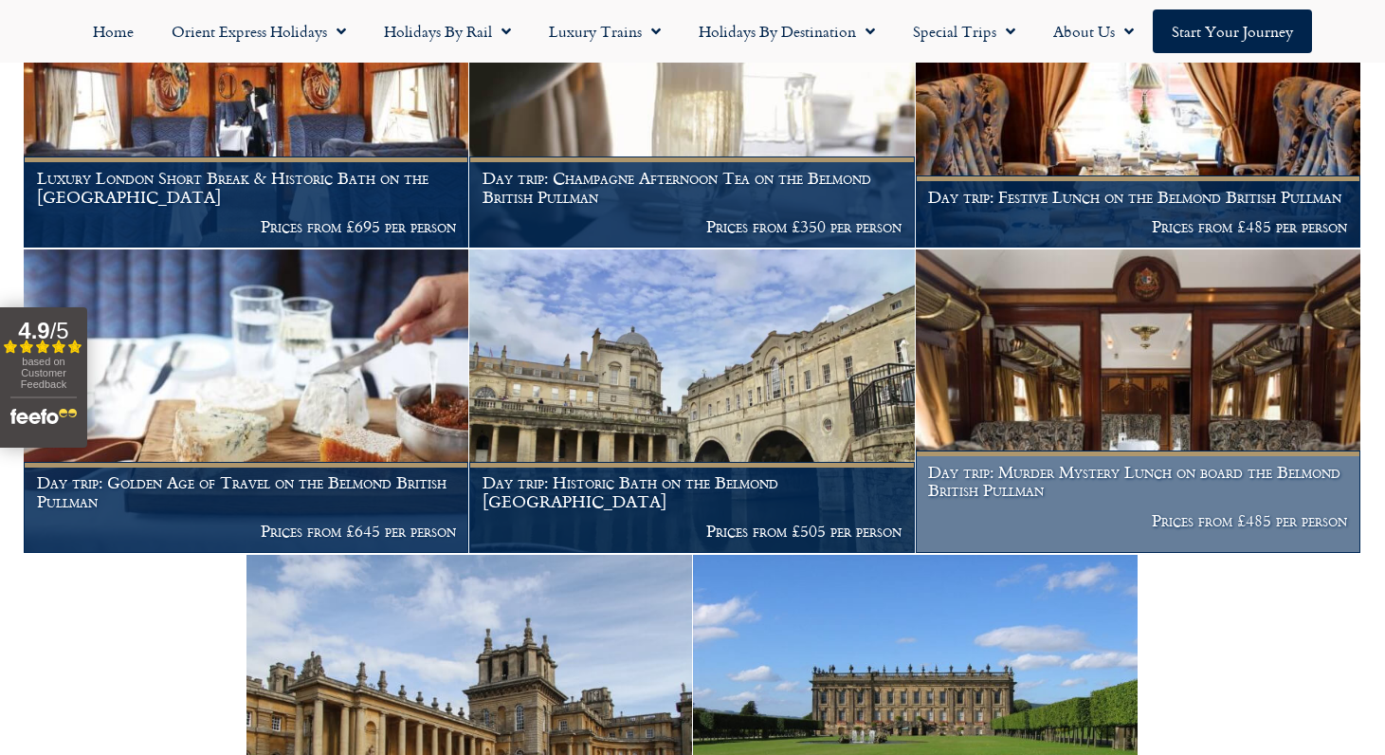
scroll to position [1103, 0]
